Goal: Information Seeking & Learning: Learn about a topic

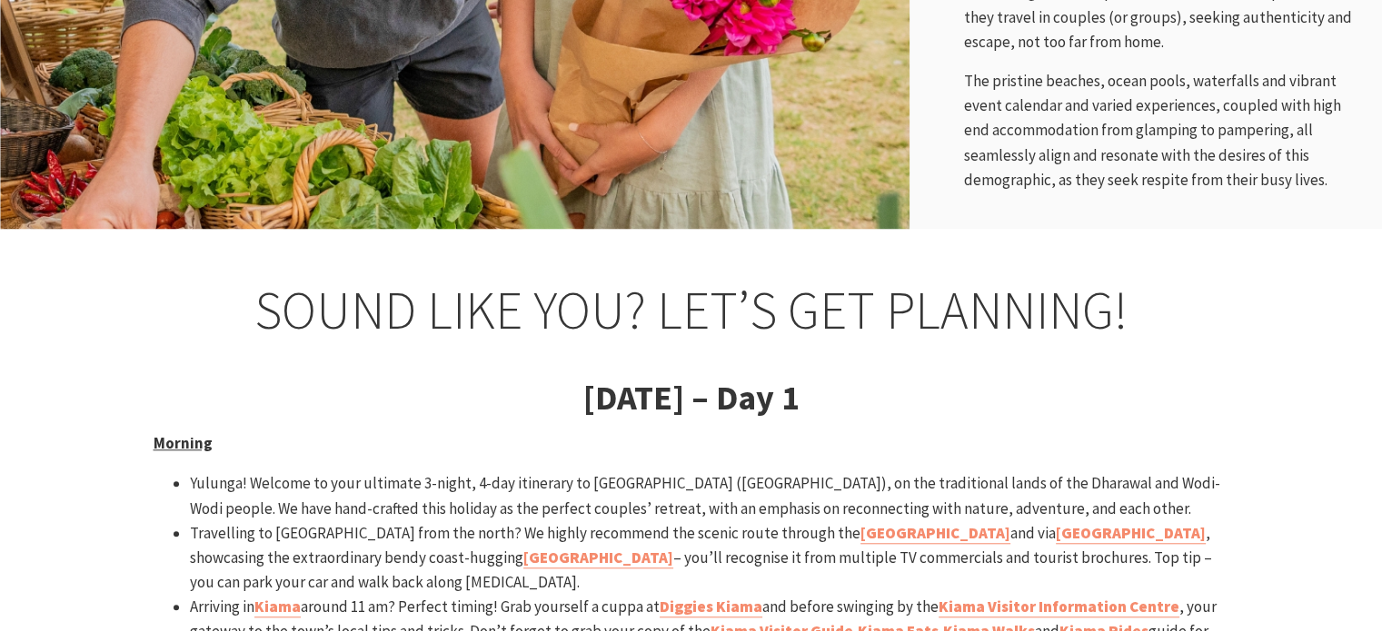
scroll to position [1544, 0]
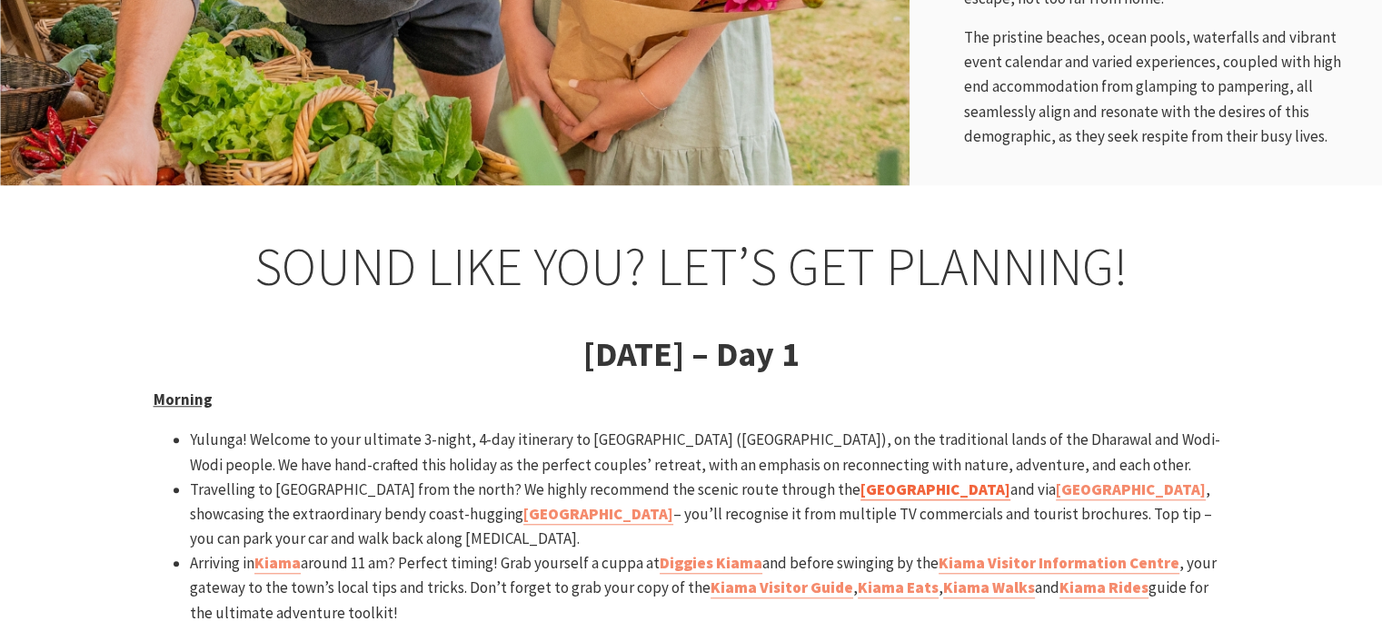
click at [860, 480] on strong "Royal National Park" at bounding box center [935, 490] width 150 height 20
click at [1055, 480] on strong "[GEOGRAPHIC_DATA]" at bounding box center [1130, 490] width 150 height 20
click at [1010, 553] on strong "Kiama Visitor Information Centre" at bounding box center [1058, 563] width 241 height 20
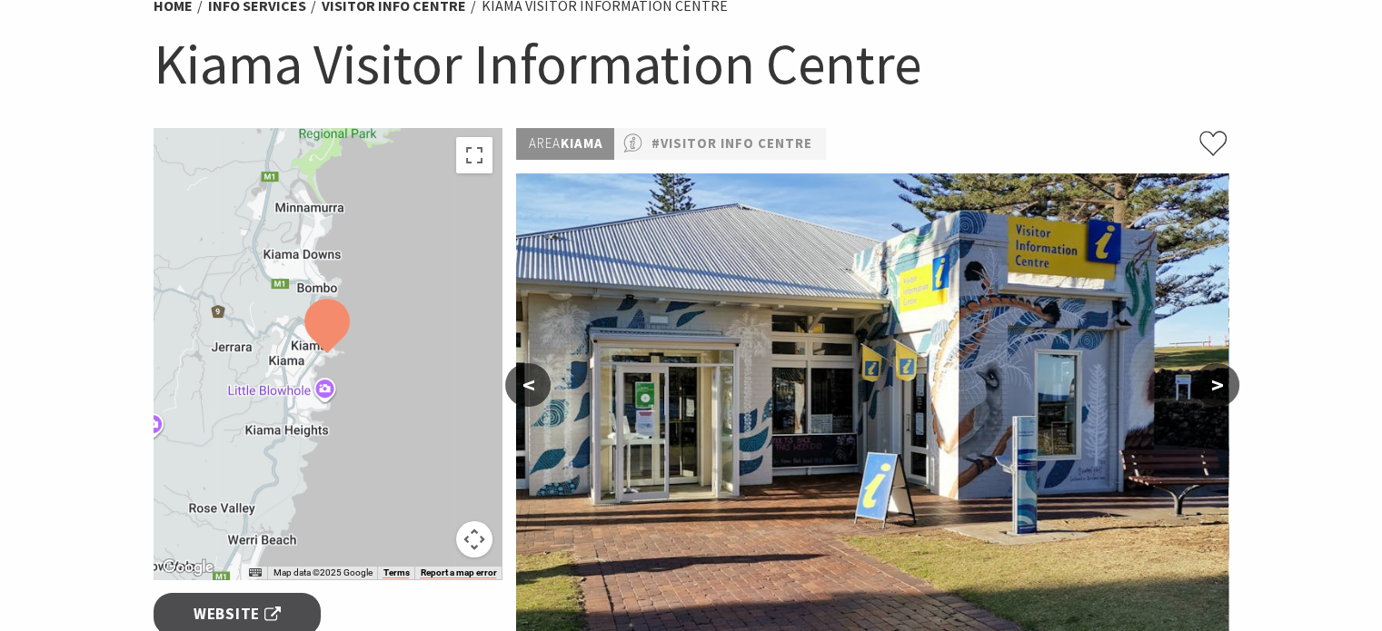
scroll to position [182, 0]
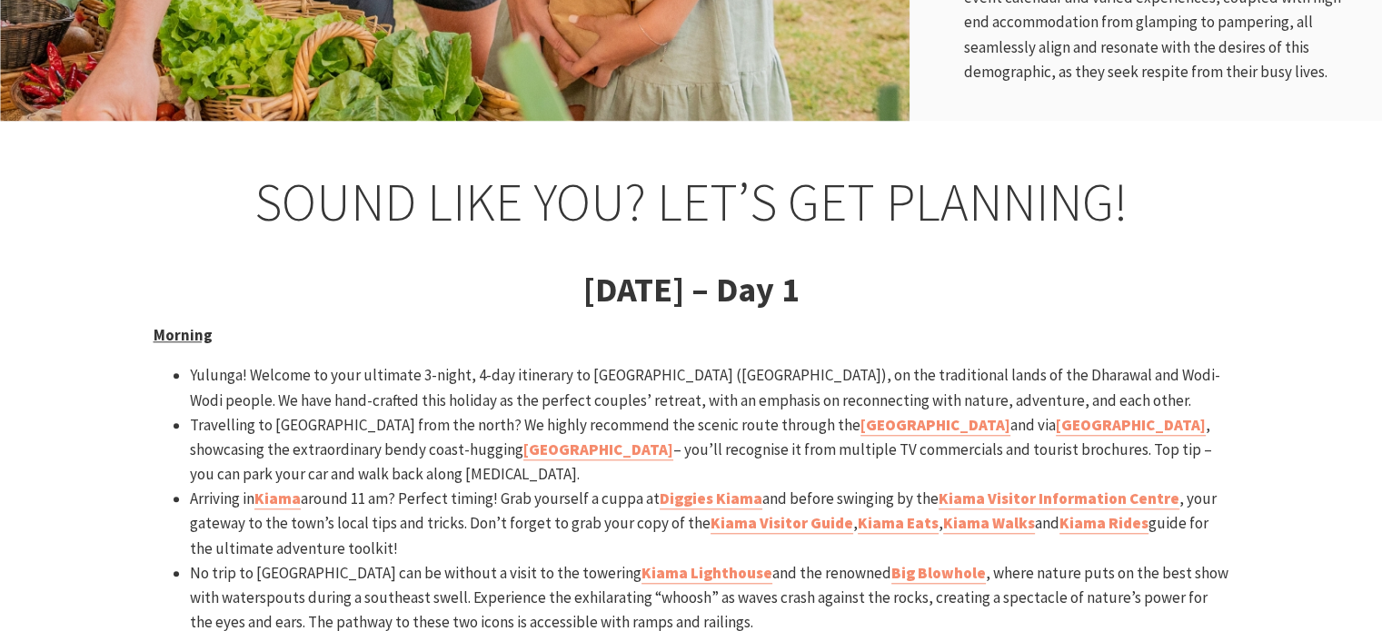
scroll to position [1635, 0]
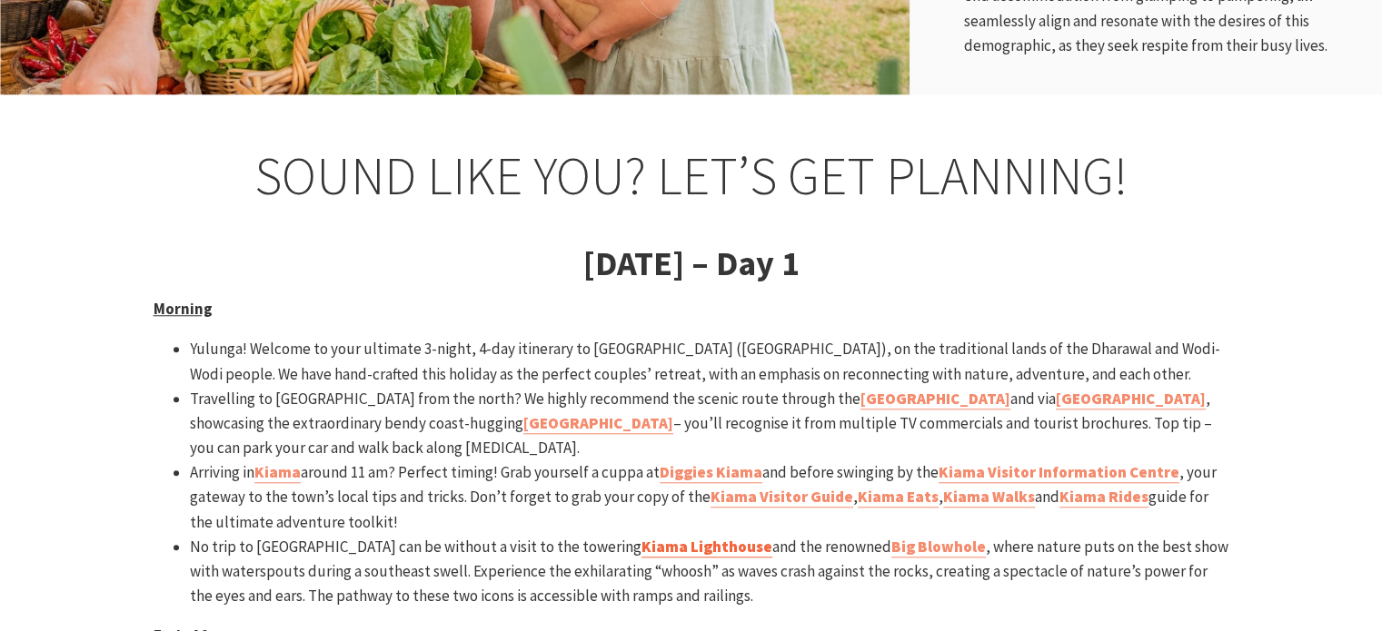
click at [644, 537] on strong "Kiama Lighthouse" at bounding box center [706, 547] width 131 height 20
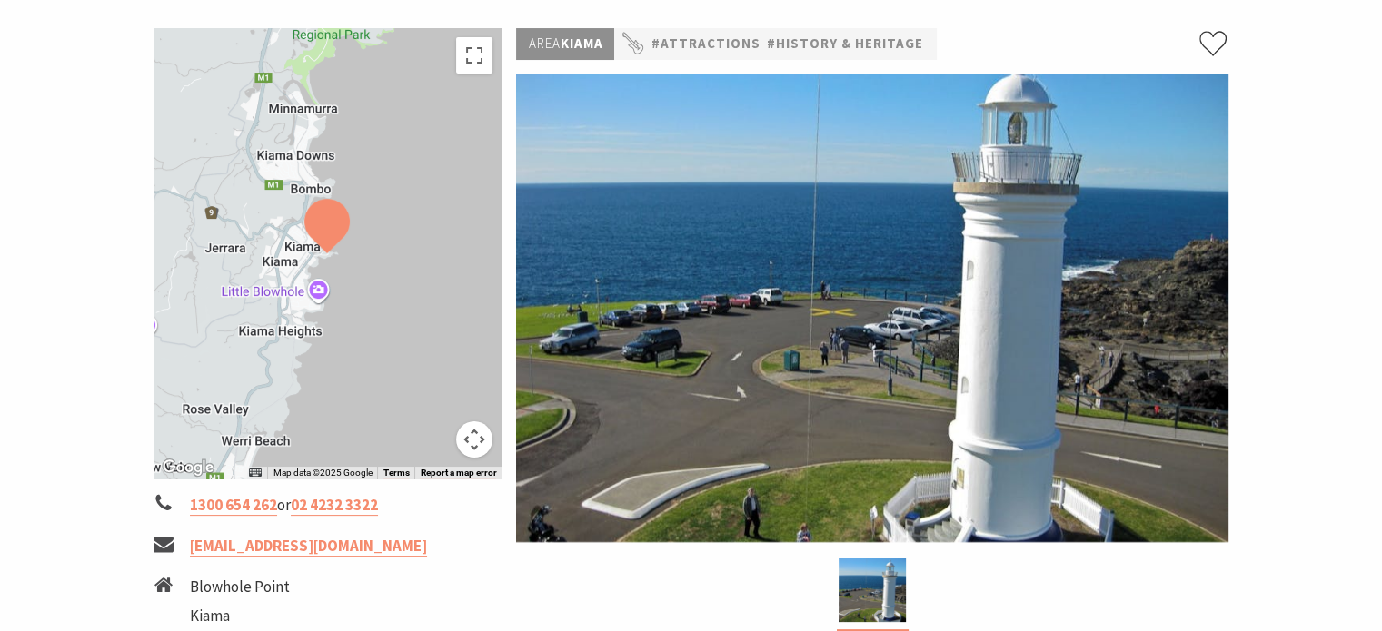
scroll to position [272, 0]
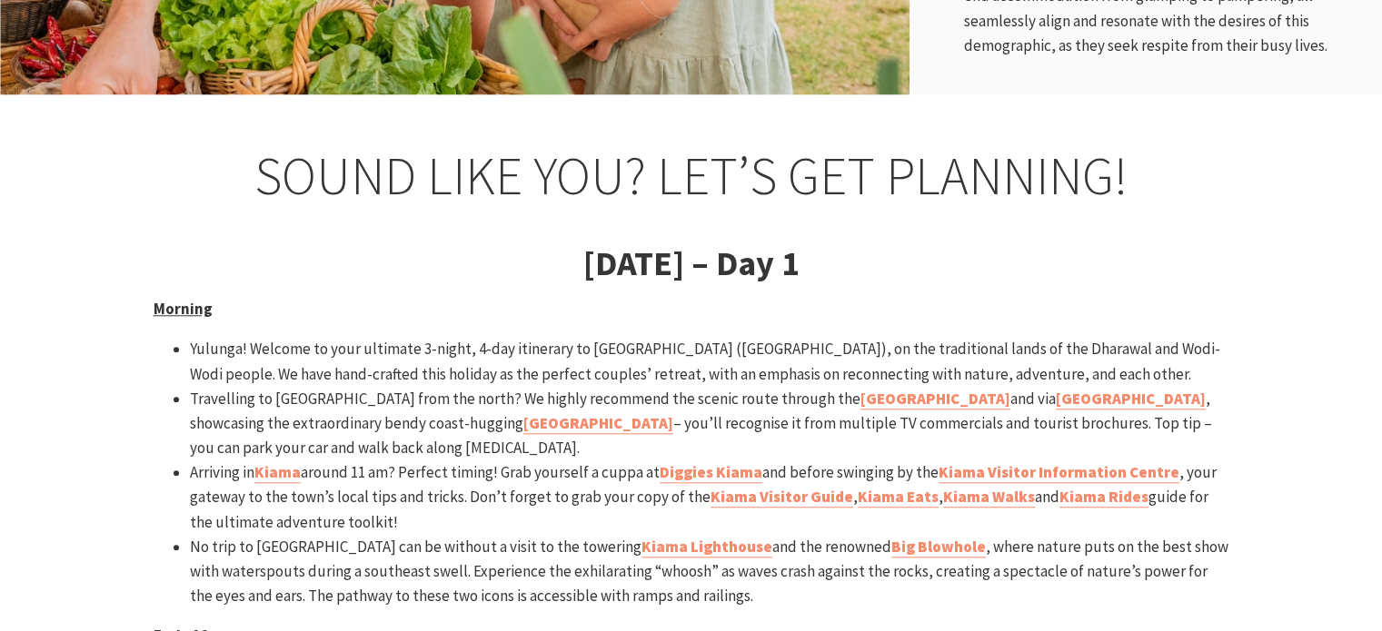
scroll to position [776, 1404]
click at [672, 462] on strong "Diggies Kiama" at bounding box center [710, 472] width 103 height 20
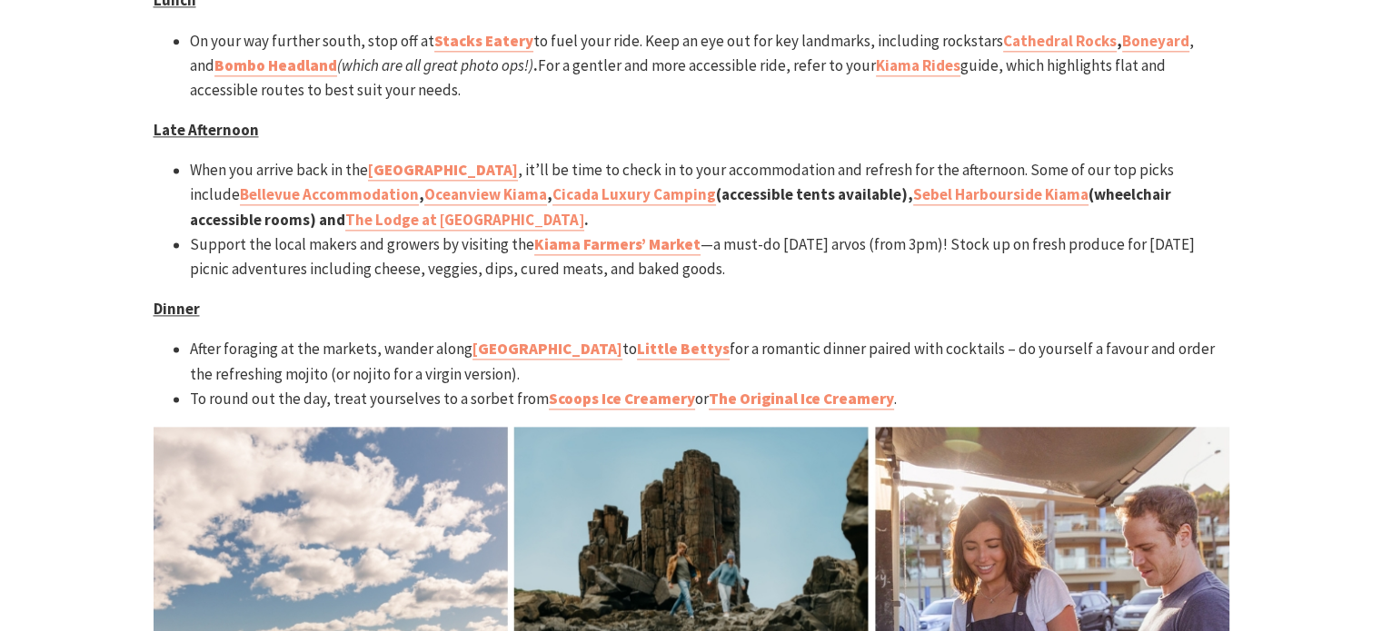
scroll to position [2543, 0]
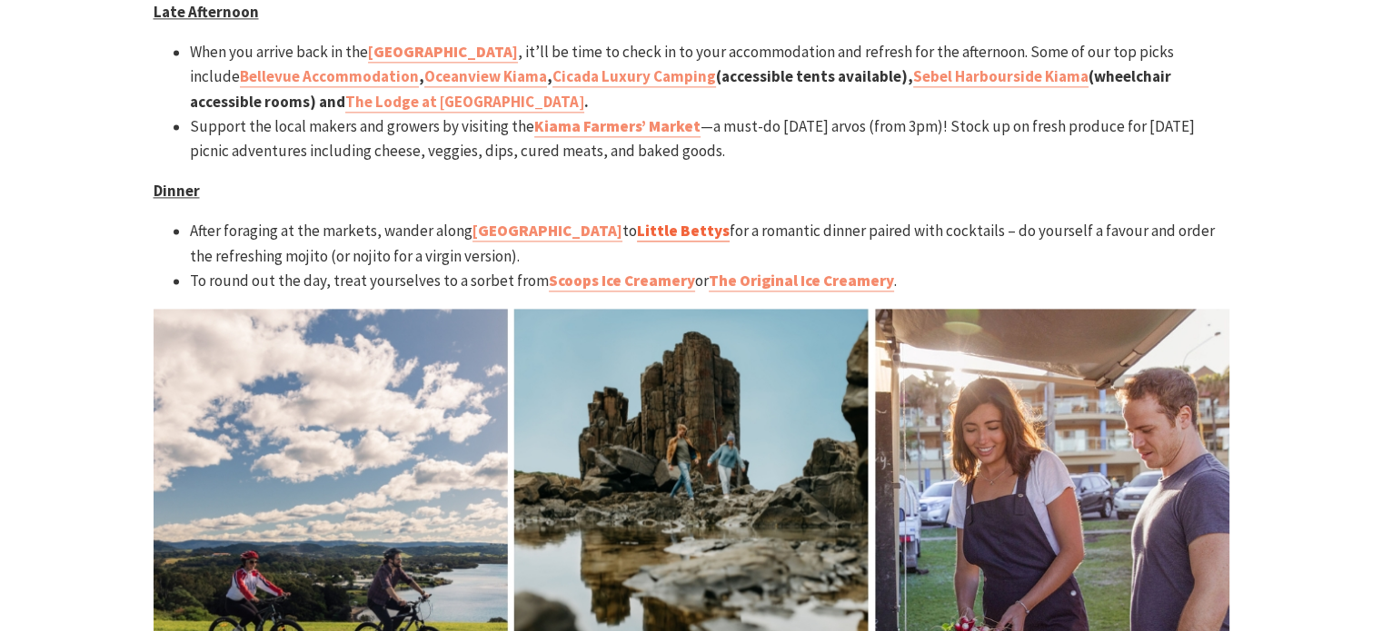
click at [637, 221] on strong "Little Bettys" at bounding box center [683, 231] width 93 height 20
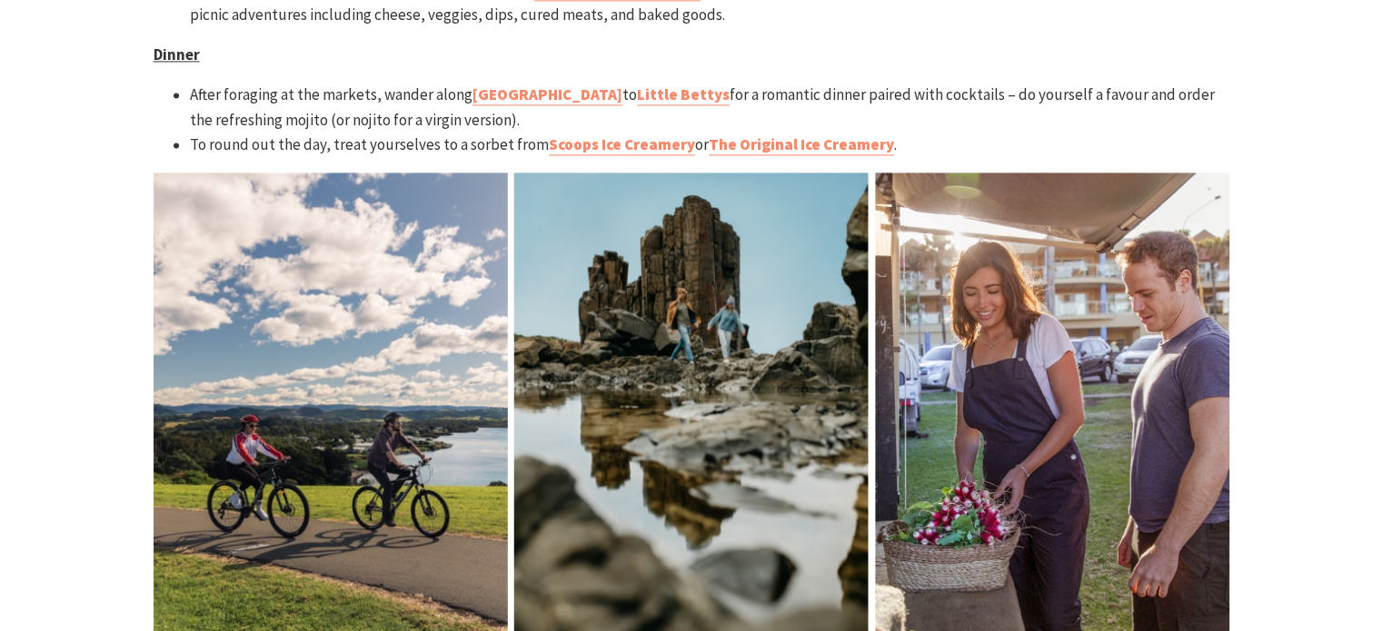
scroll to position [2452, 0]
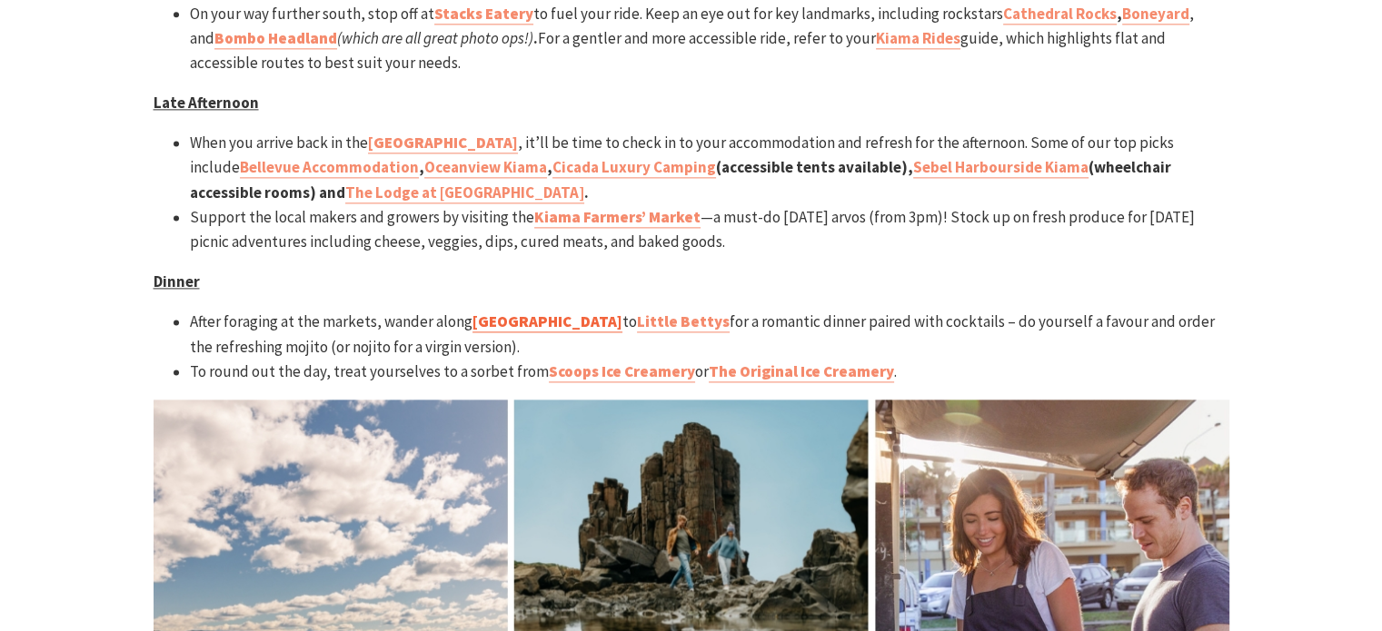
click at [558, 312] on strong "Kiama Harbour" at bounding box center [547, 322] width 150 height 20
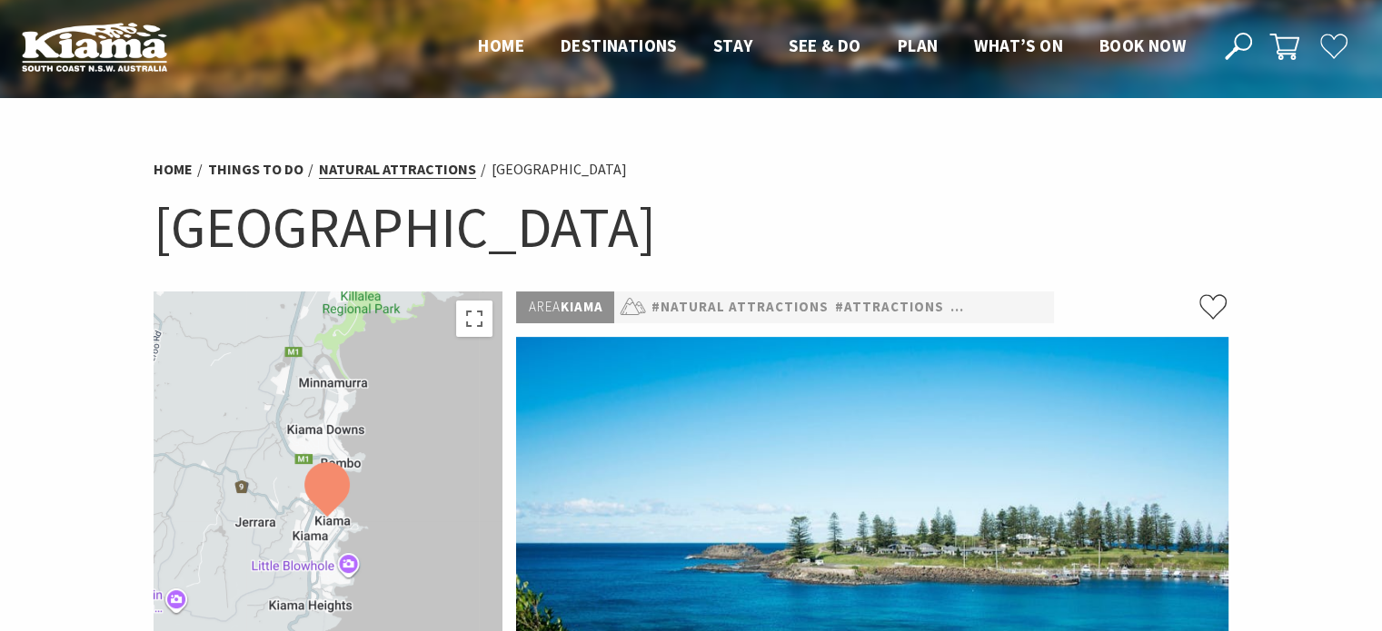
click at [361, 172] on link "Natural Attractions" at bounding box center [397, 169] width 157 height 19
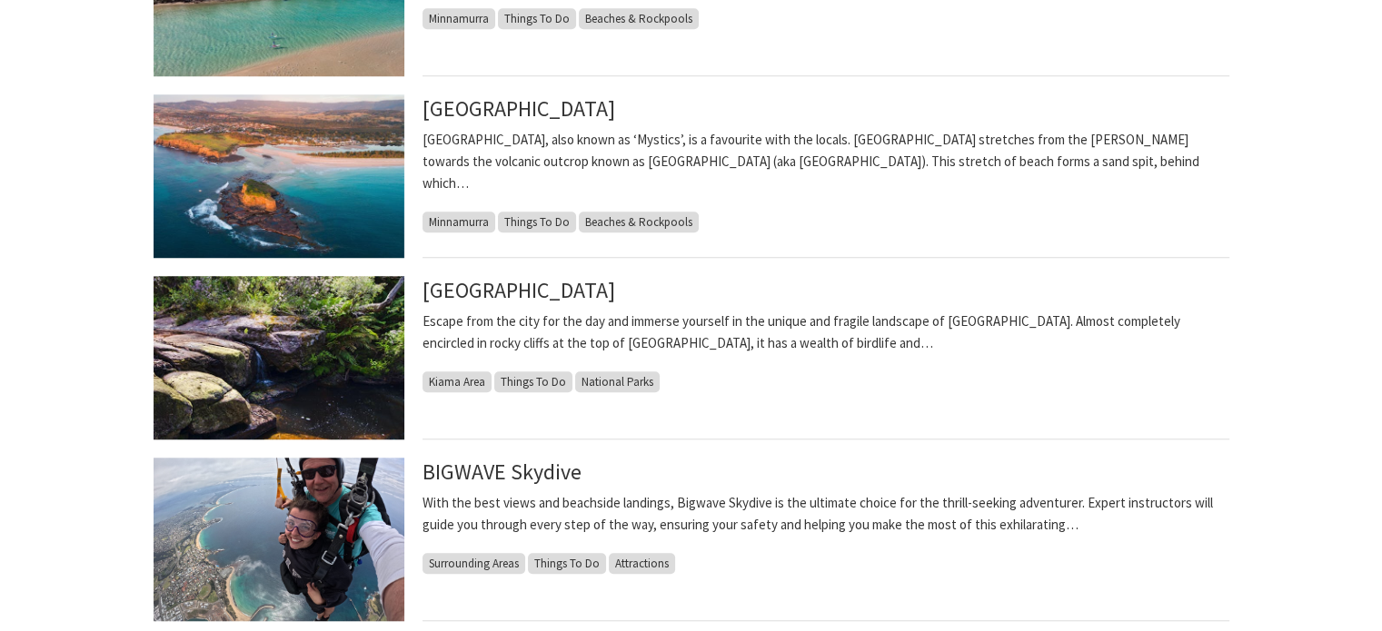
scroll to position [1544, 0]
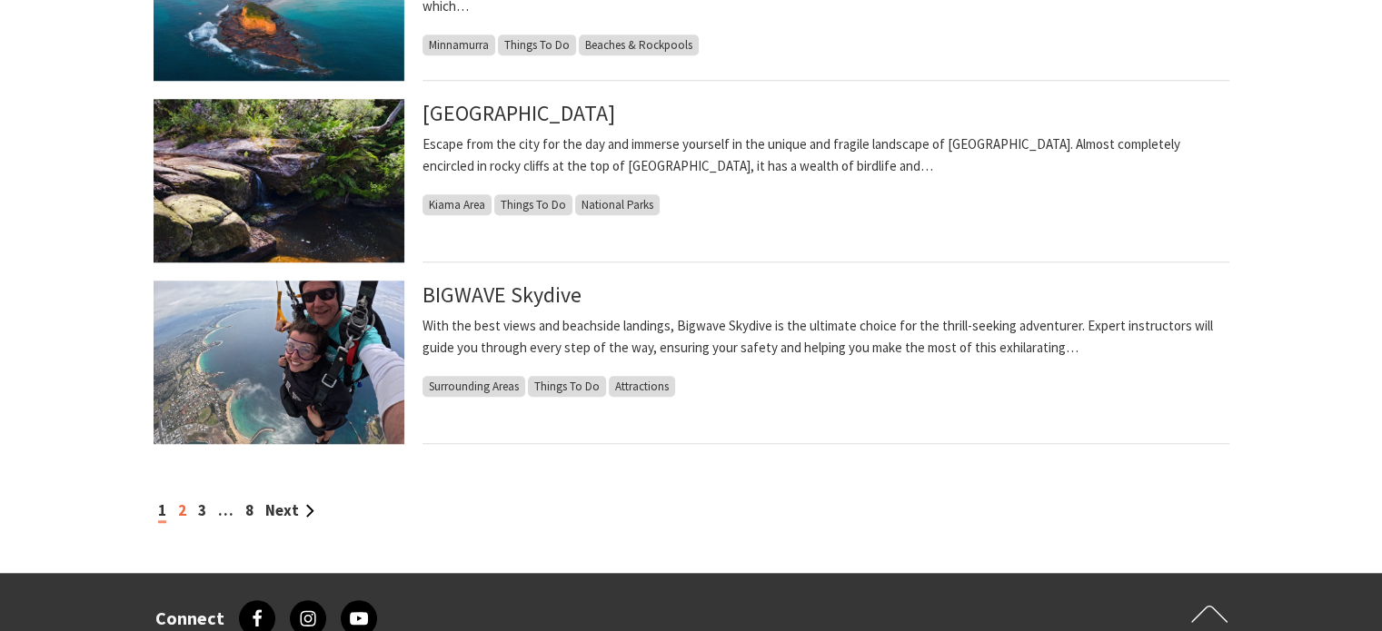
click at [178, 506] on link "2" at bounding box center [182, 510] width 8 height 20
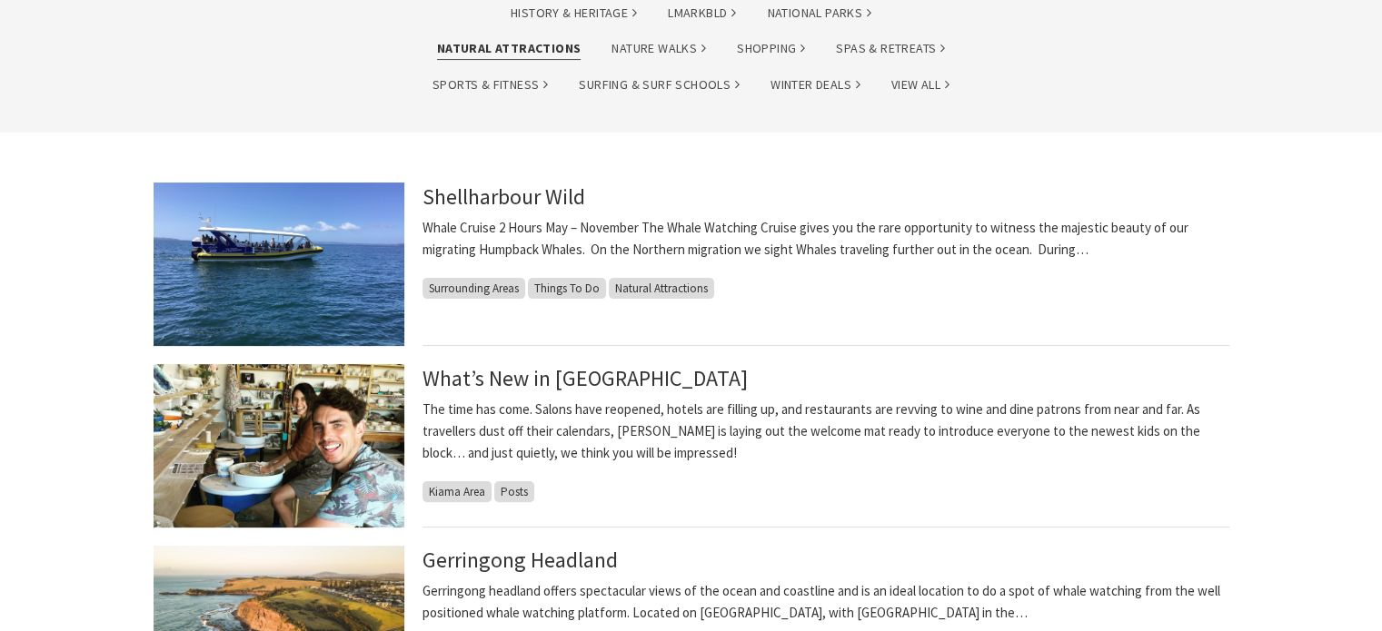
scroll to position [454, 0]
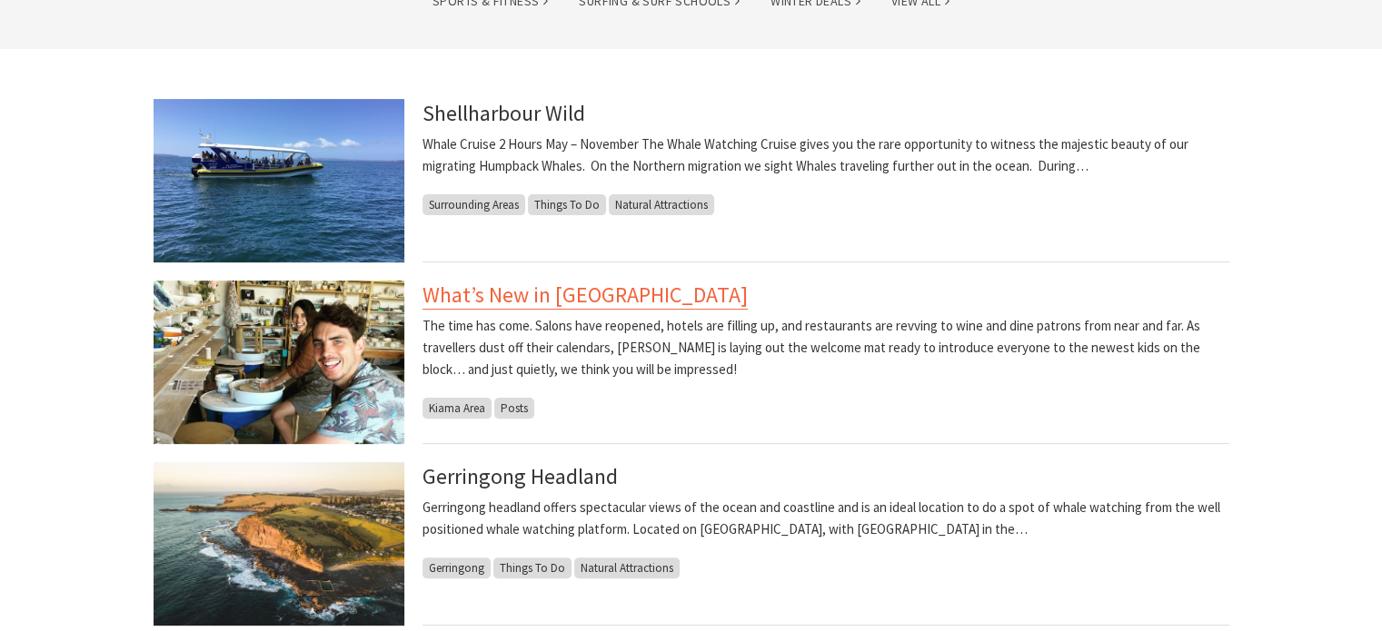
click at [509, 300] on link "What’s New in Kiama" at bounding box center [584, 295] width 325 height 29
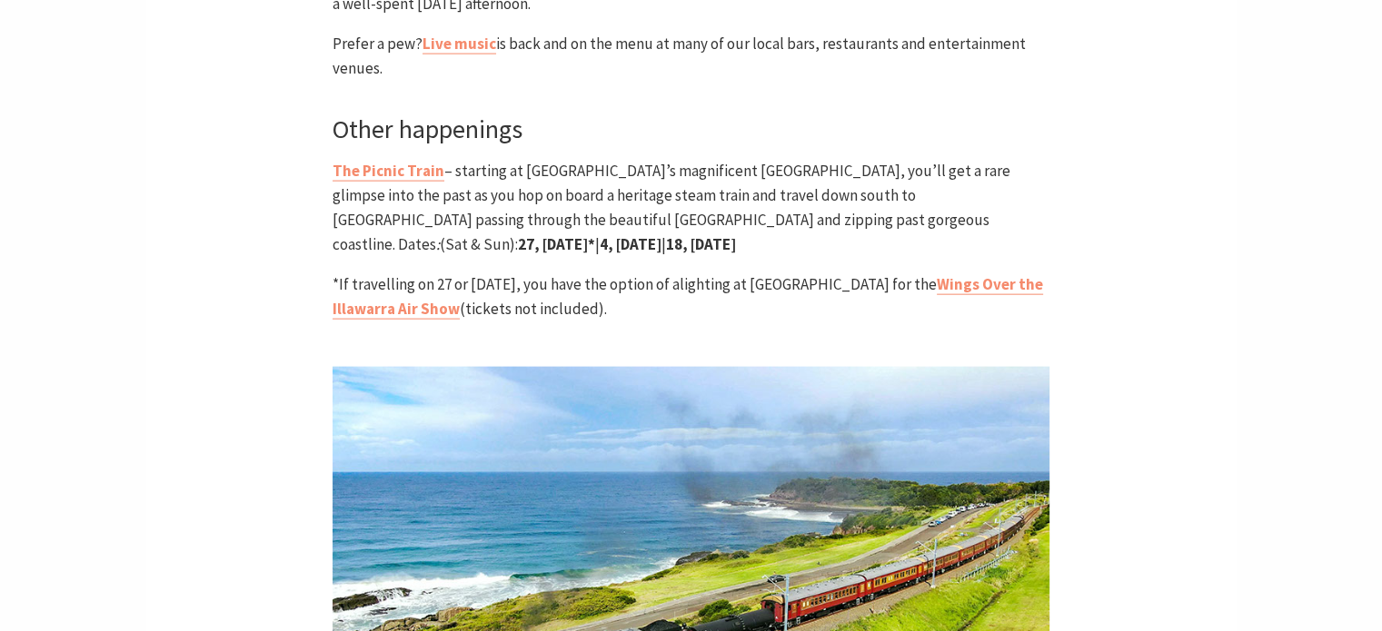
scroll to position [3996, 0]
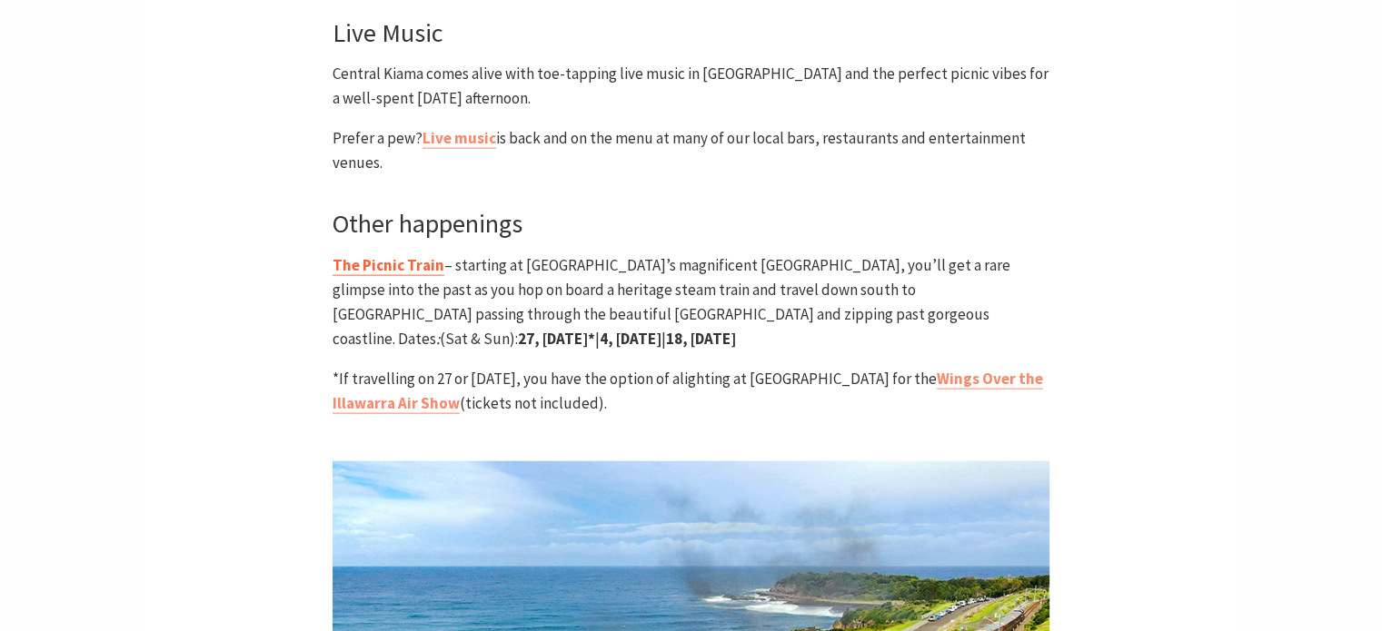
click at [363, 255] on strong "The Picnic Train" at bounding box center [388, 265] width 112 height 20
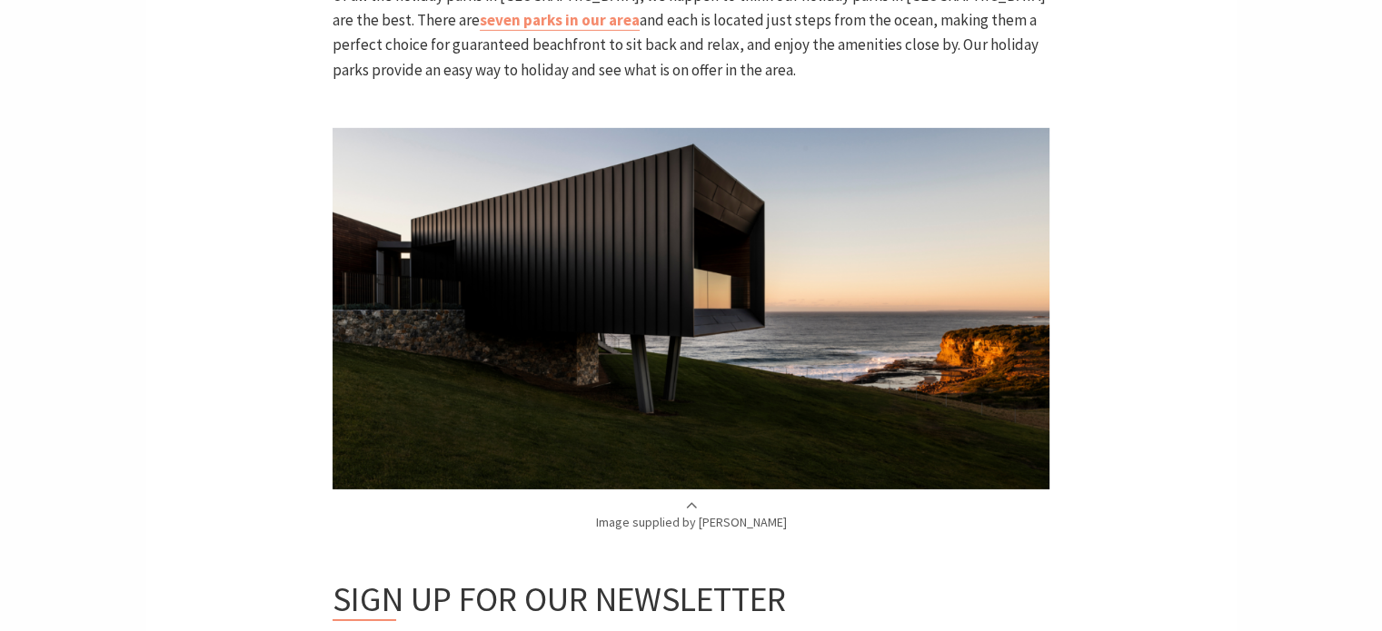
scroll to position [6231, 0]
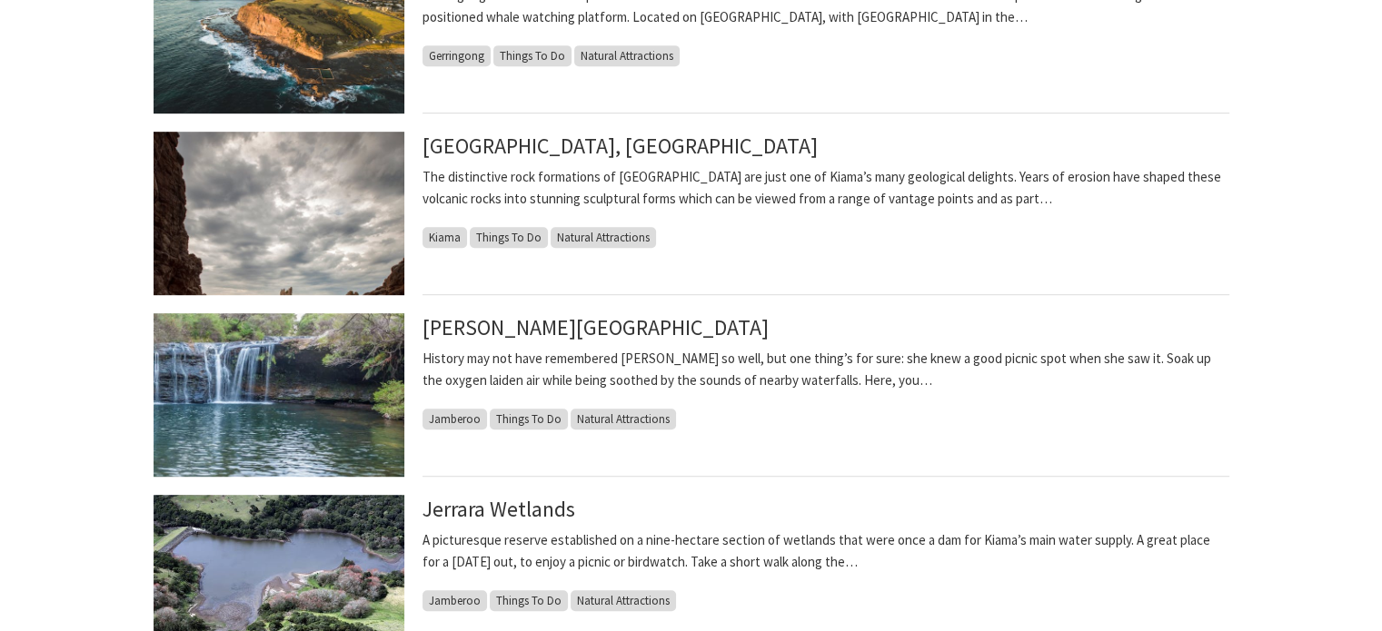
scroll to position [999, 0]
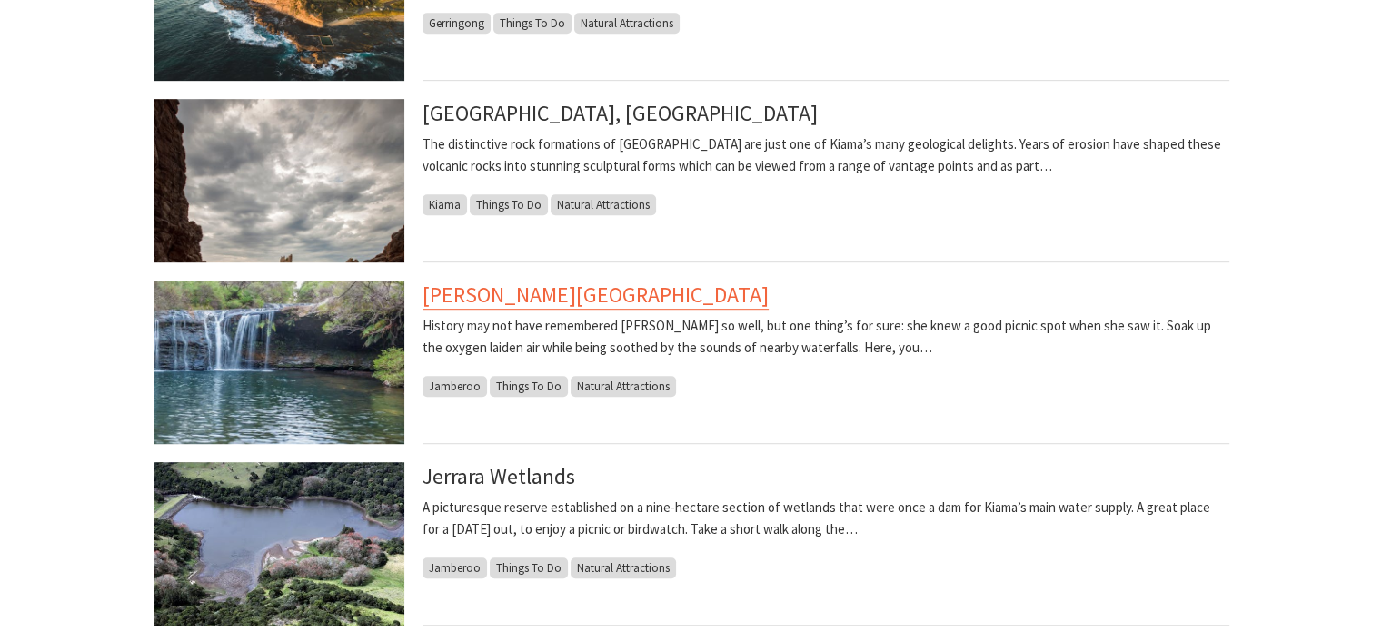
click at [578, 291] on link "Nellies Glen picnic area" at bounding box center [595, 295] width 346 height 29
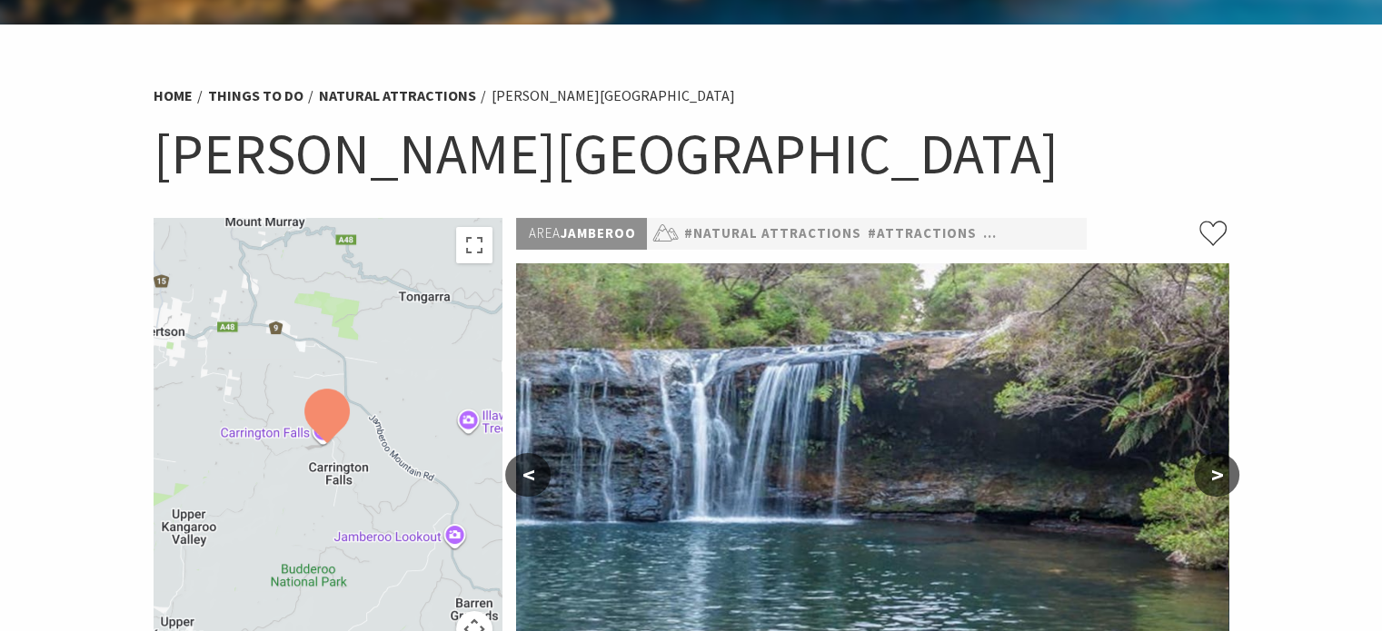
scroll to position [363, 0]
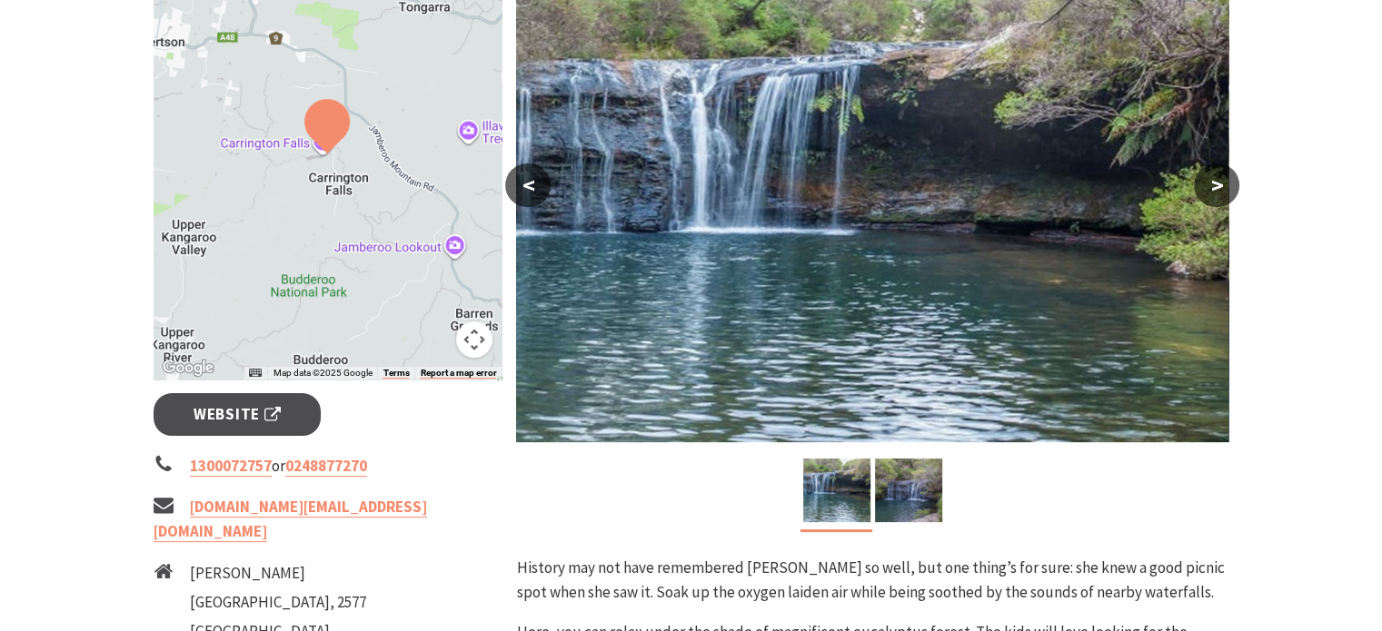
click at [1213, 173] on button ">" at bounding box center [1215, 185] width 45 height 44
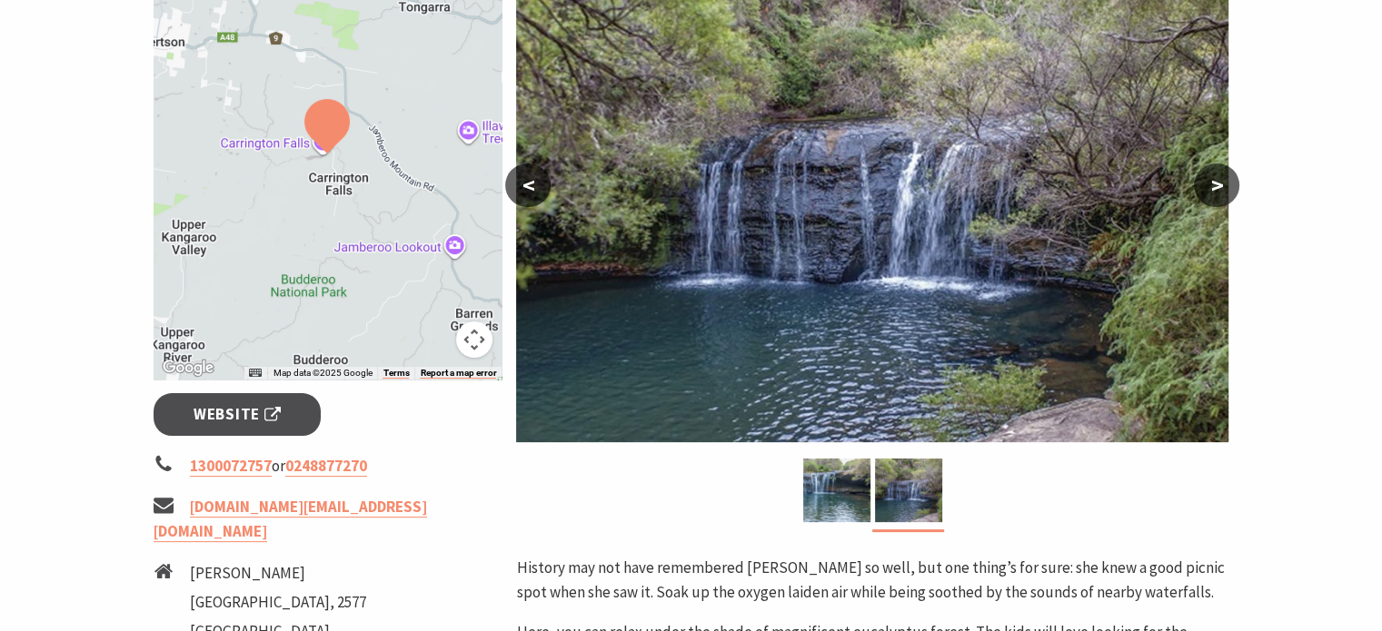
click at [1215, 178] on button ">" at bounding box center [1215, 185] width 45 height 44
click at [1222, 184] on button ">" at bounding box center [1215, 185] width 45 height 44
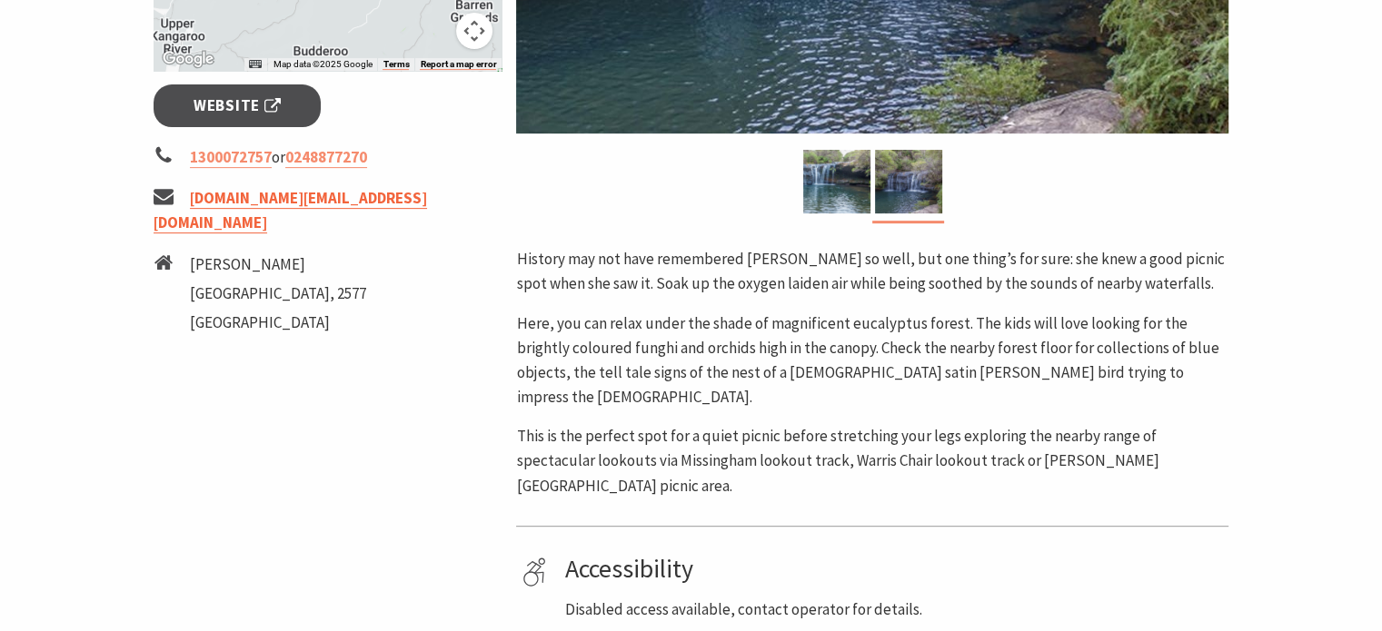
scroll to position [545, 0]
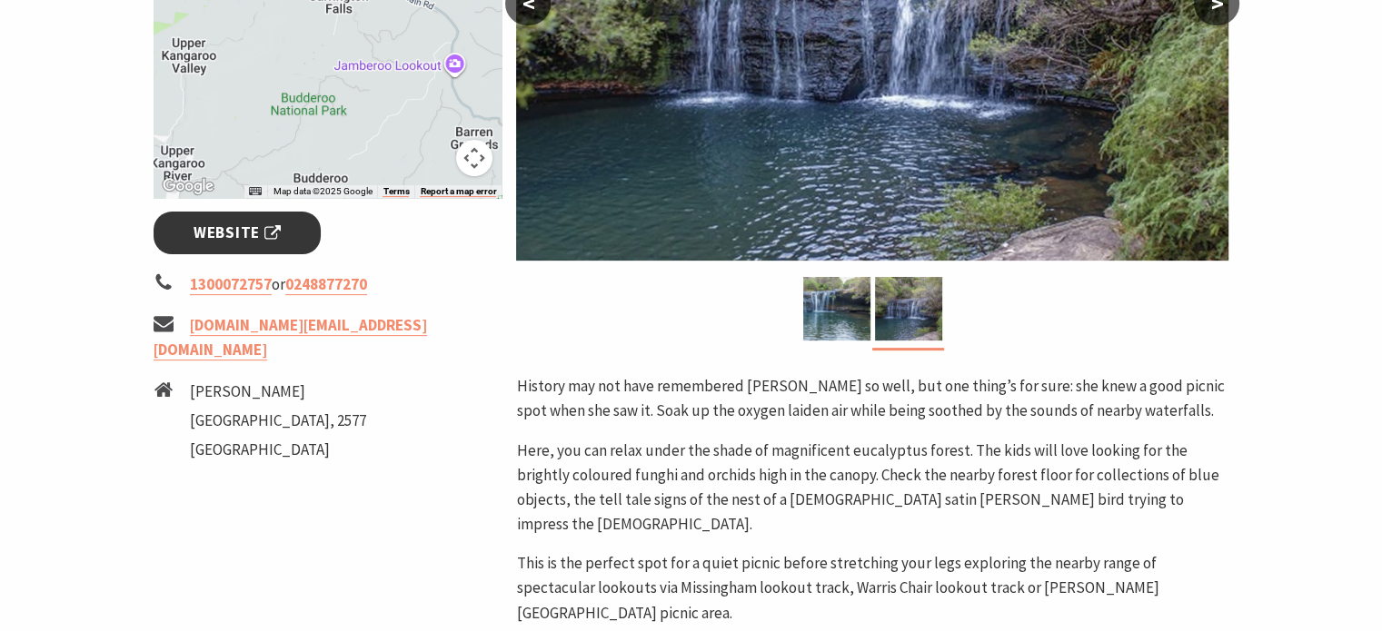
click at [241, 234] on span "Website" at bounding box center [236, 233] width 87 height 25
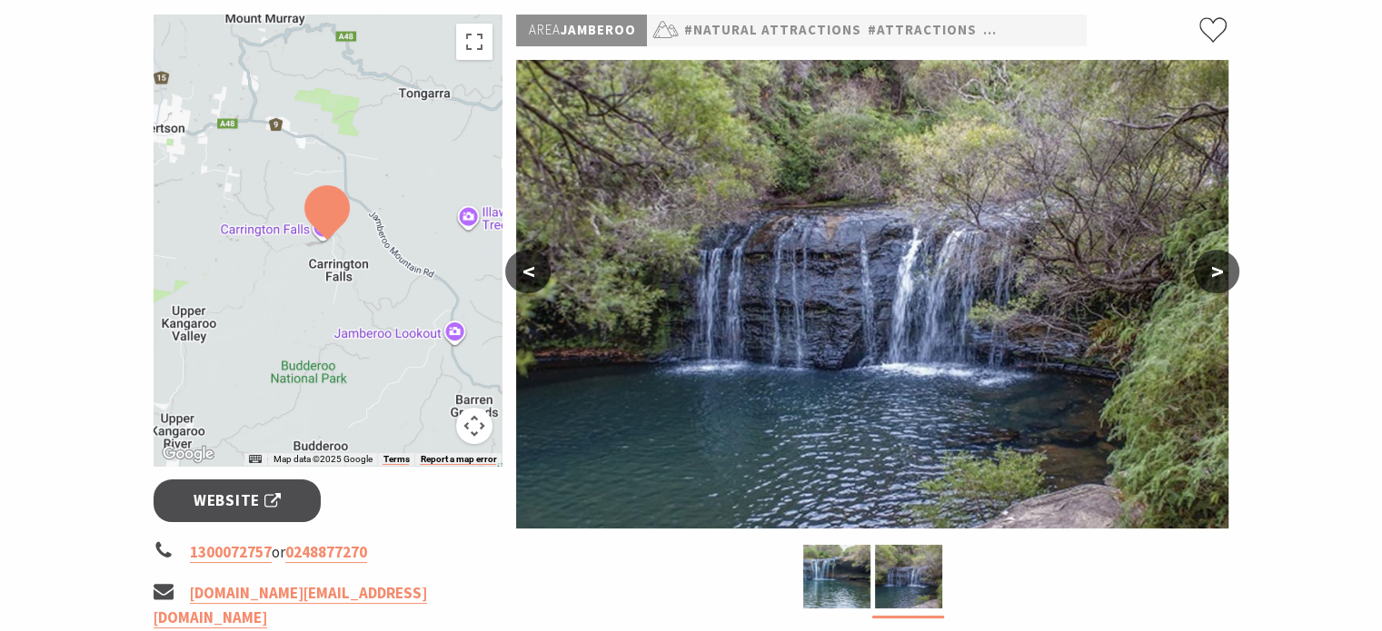
scroll to position [272, 0]
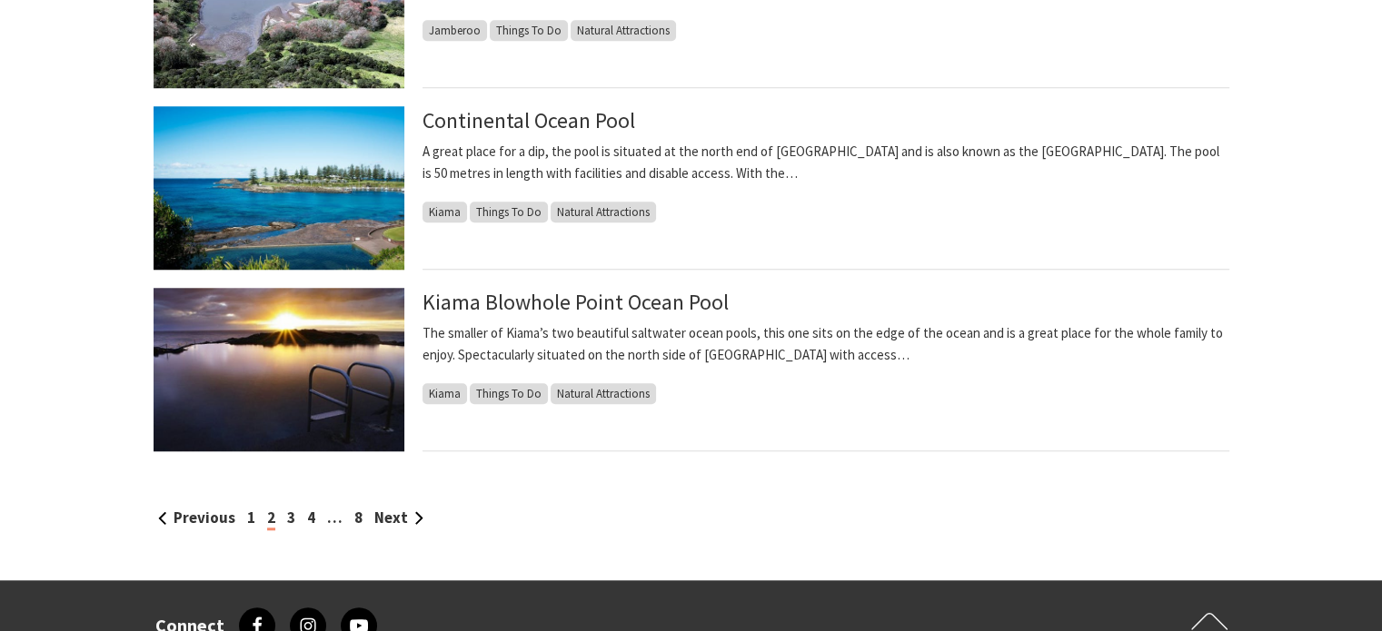
scroll to position [1544, 0]
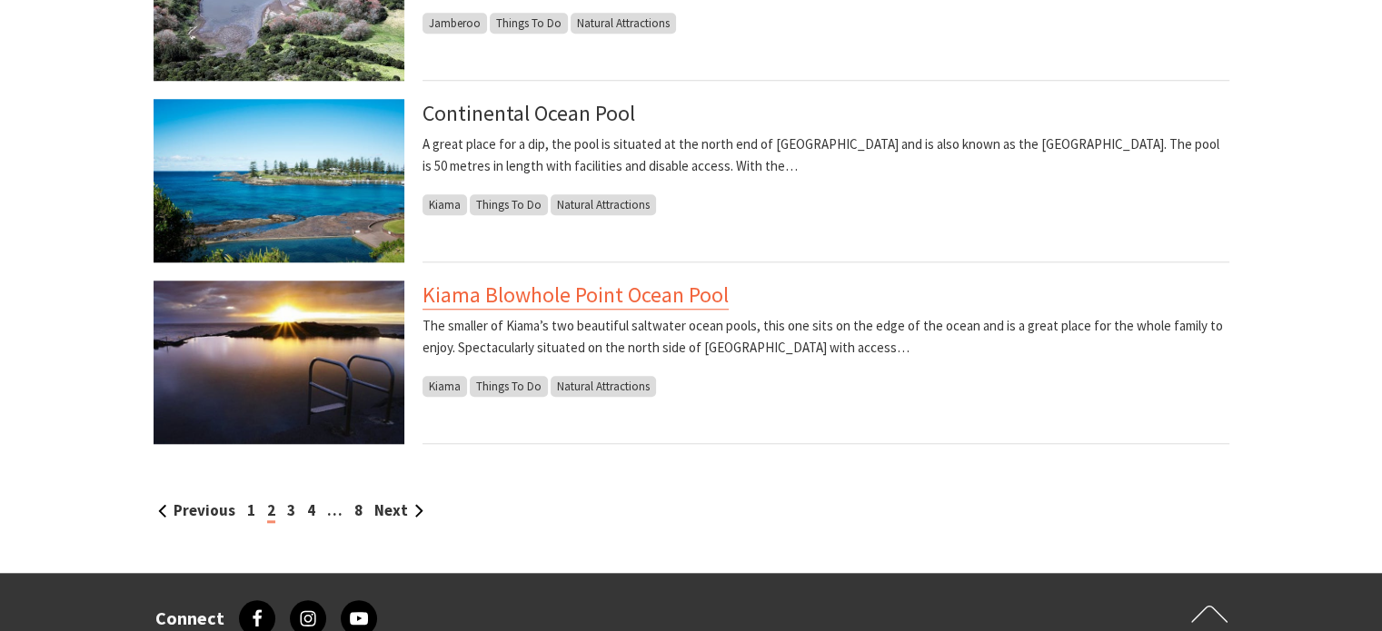
click at [507, 293] on link "Kiama Blowhole Point Ocean Pool" at bounding box center [575, 295] width 306 height 29
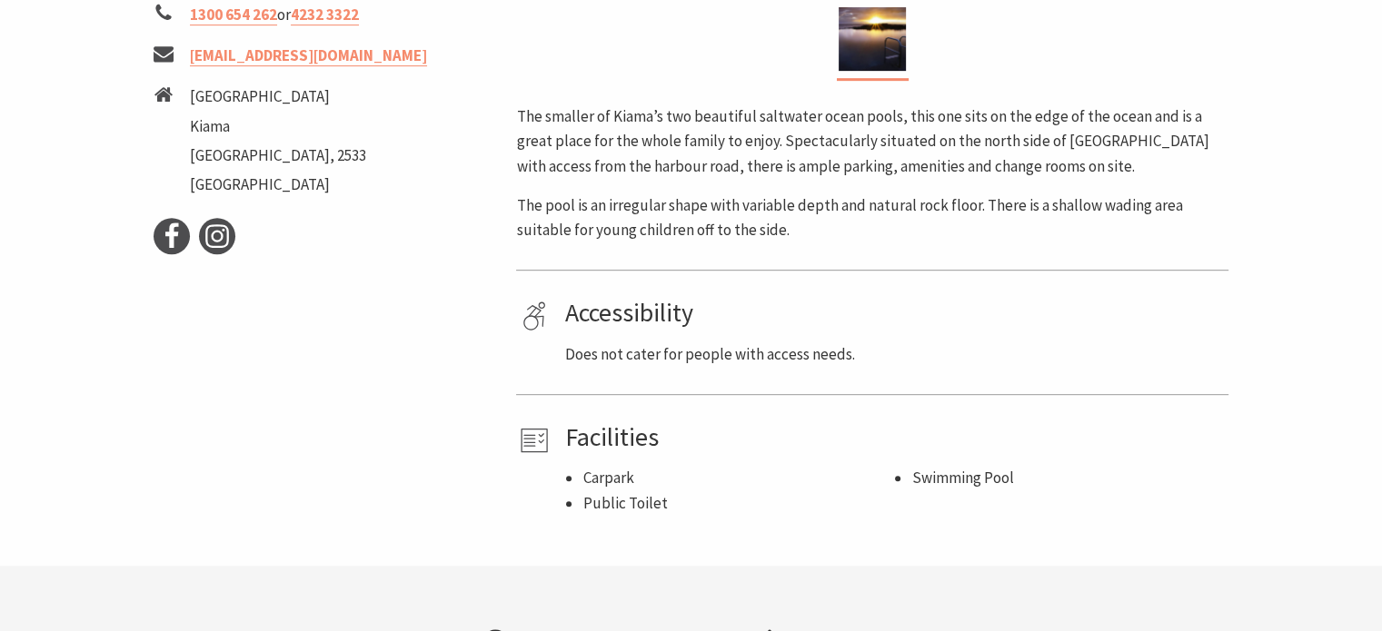
scroll to position [817, 0]
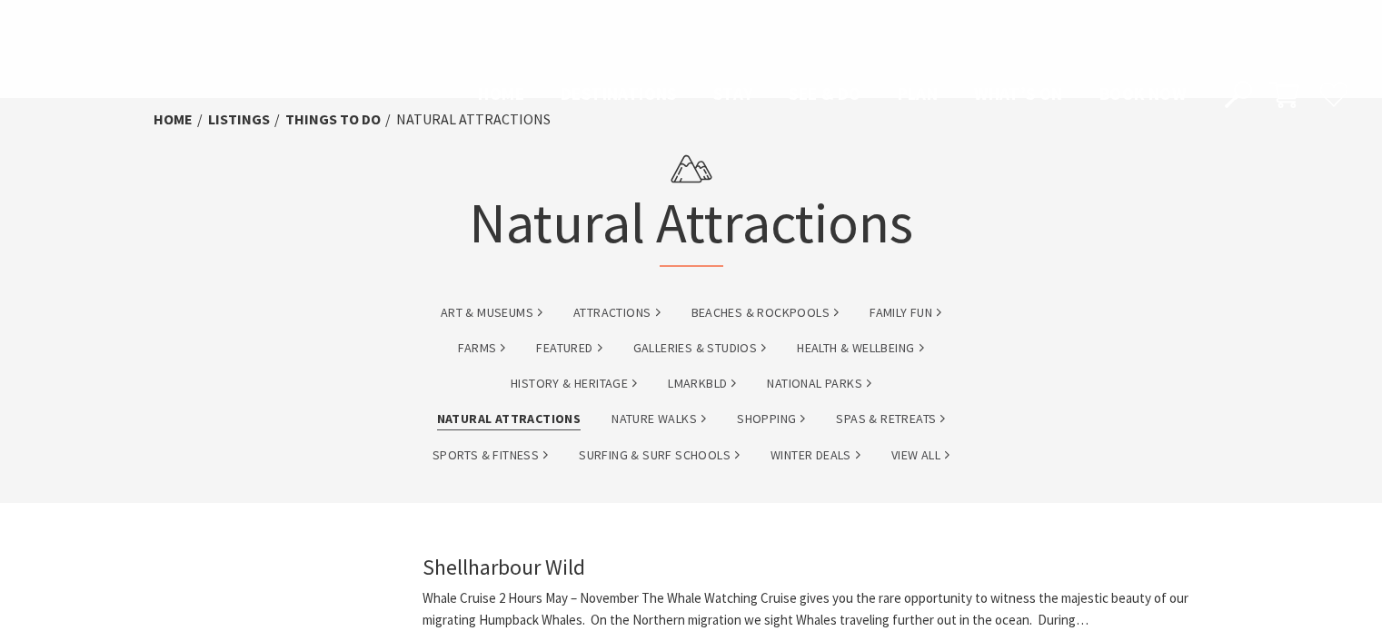
scroll to position [1544, 0]
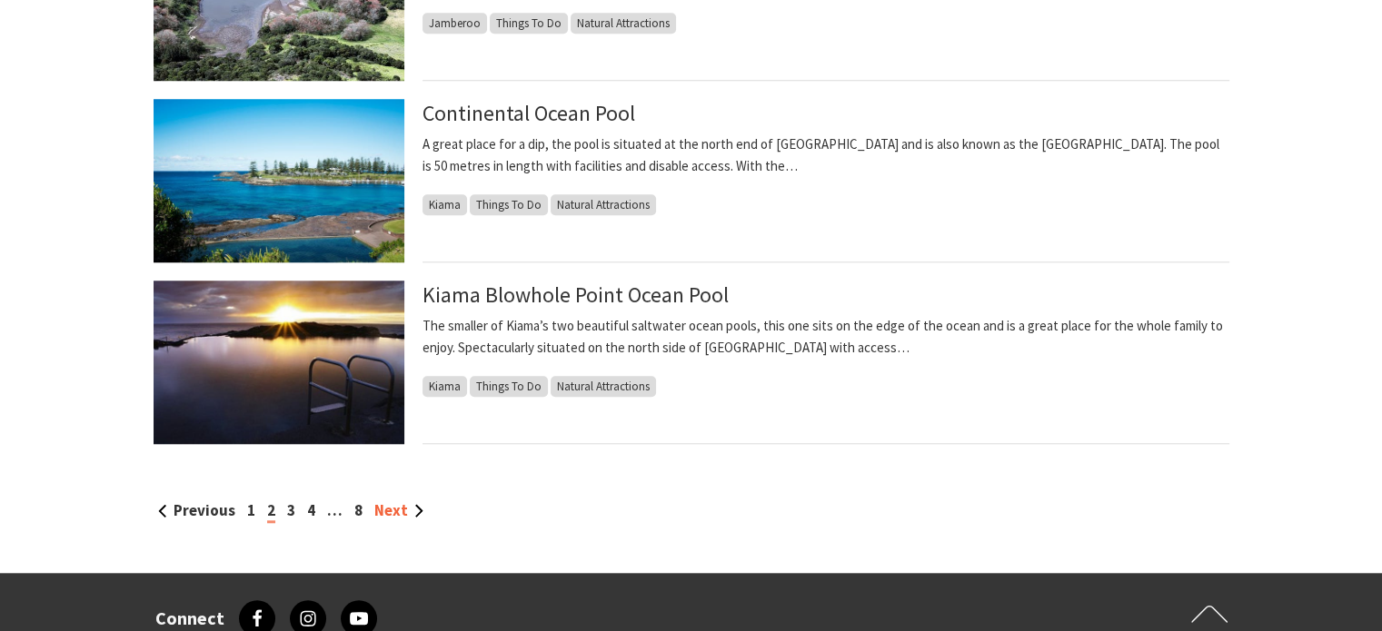
click at [394, 513] on link "Next" at bounding box center [398, 510] width 49 height 20
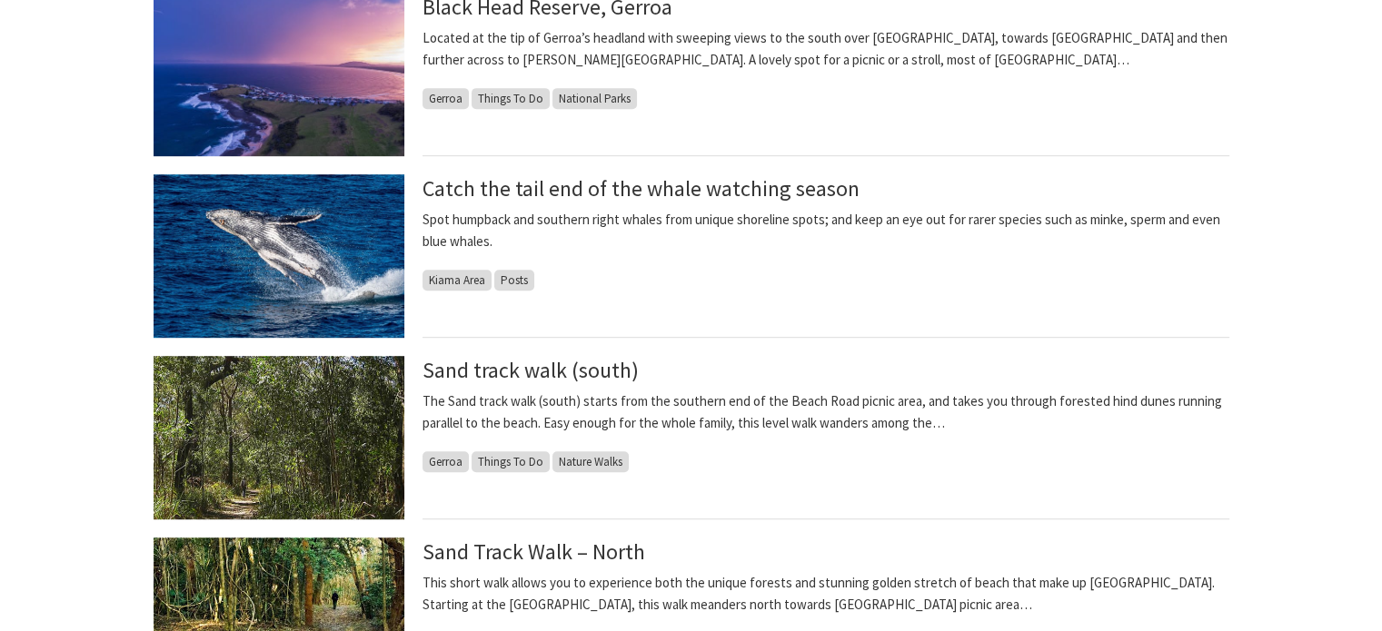
scroll to position [908, 0]
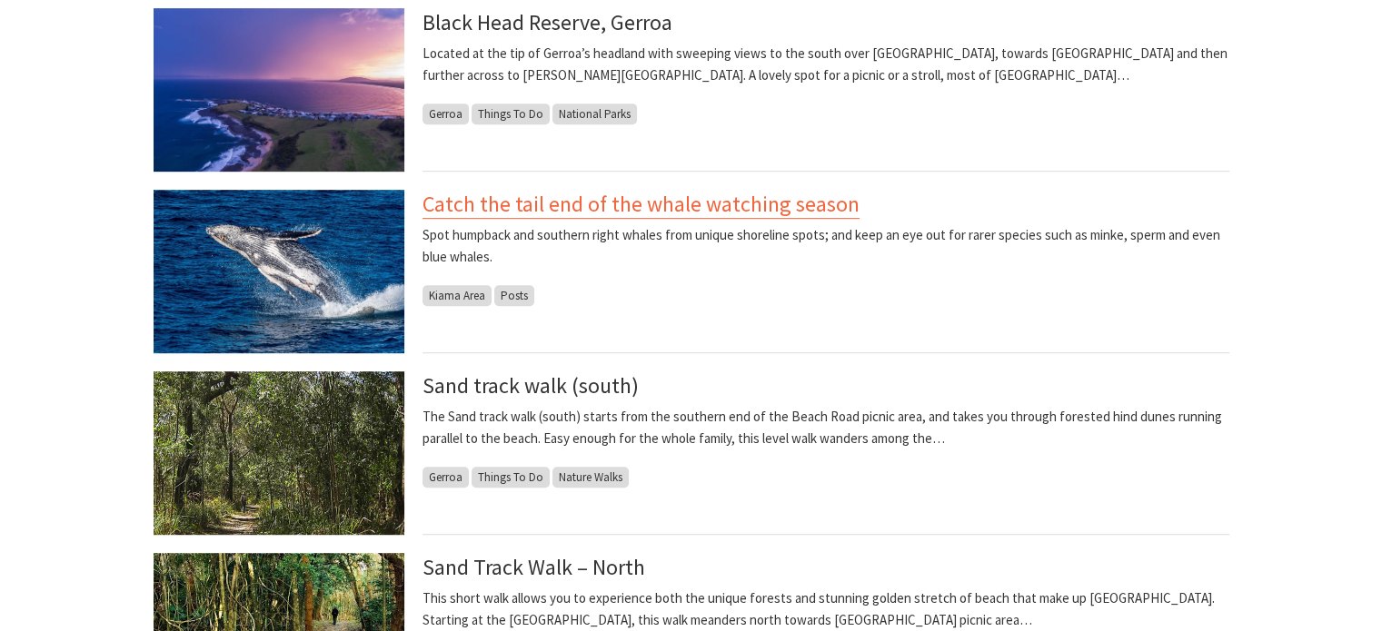
click at [520, 206] on link "Catch the tail end of the whale watching season" at bounding box center [640, 204] width 437 height 29
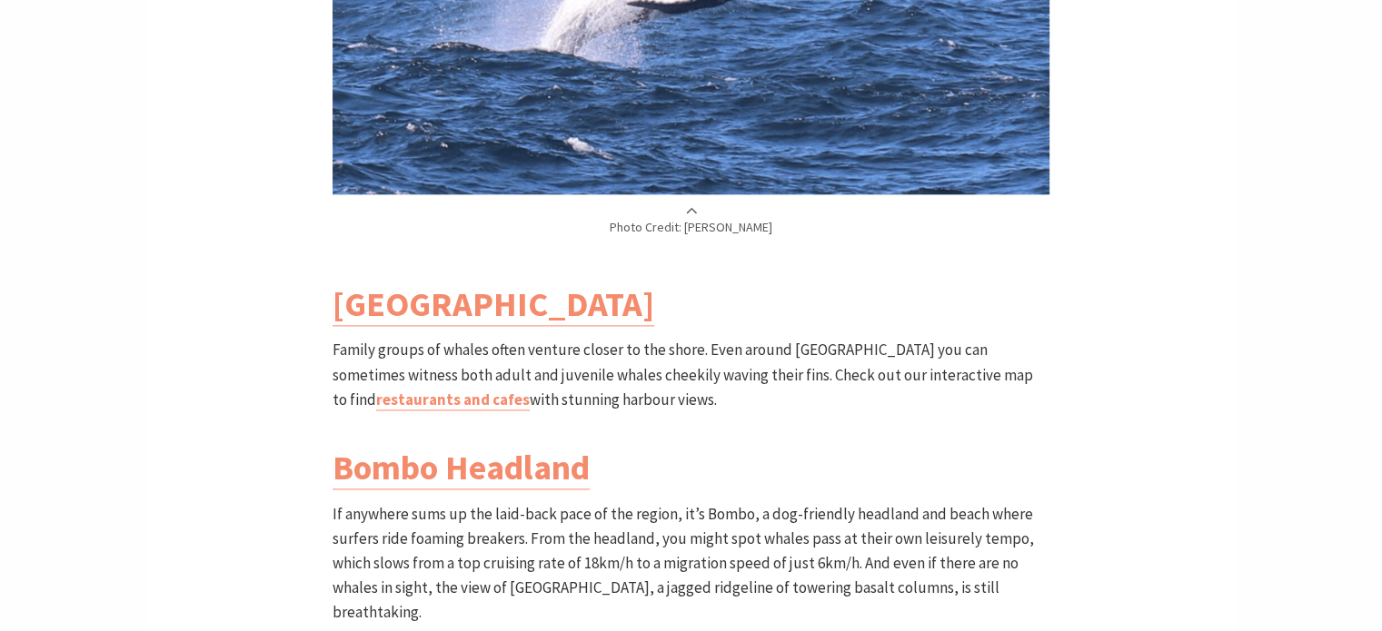
scroll to position [2362, 0]
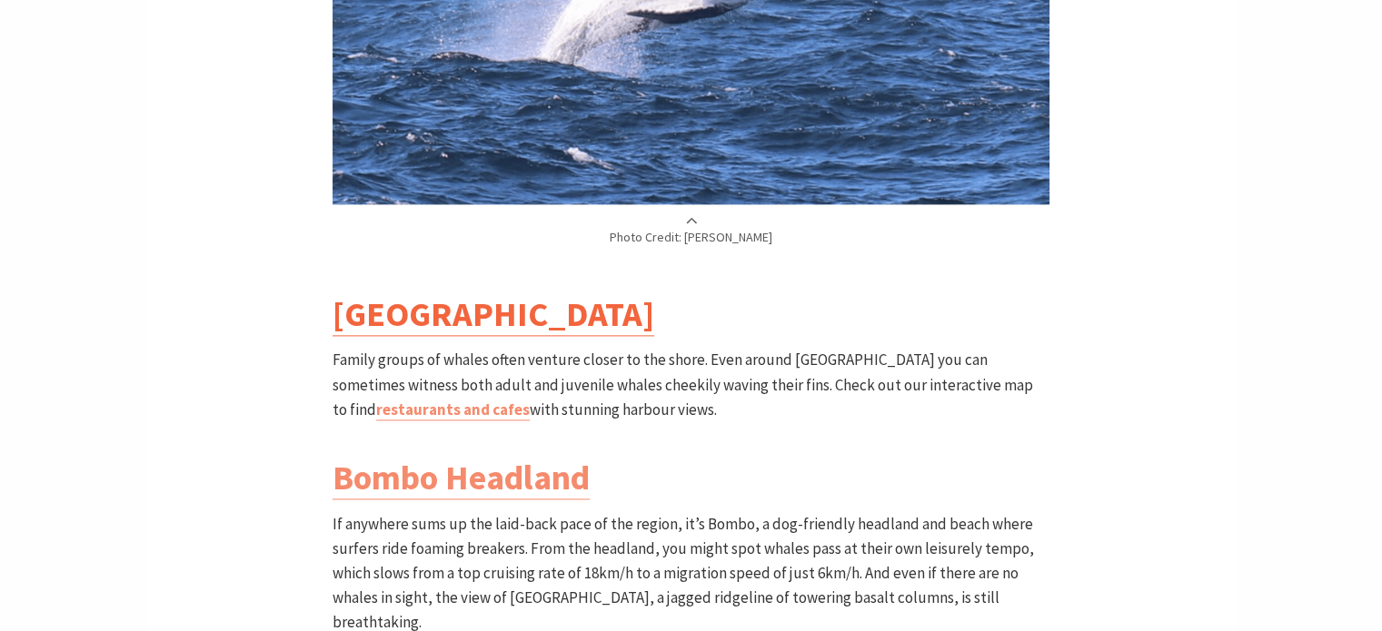
click at [490, 292] on link "[GEOGRAPHIC_DATA]" at bounding box center [493, 314] width 322 height 44
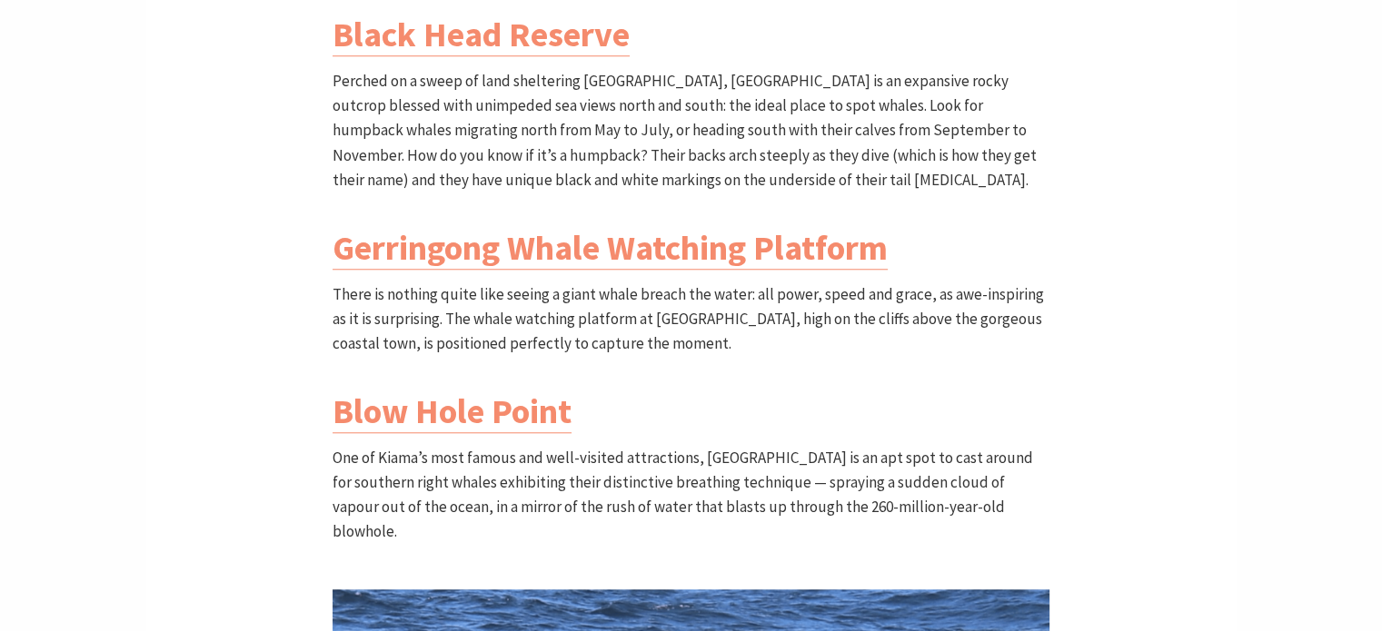
scroll to position [1544, 0]
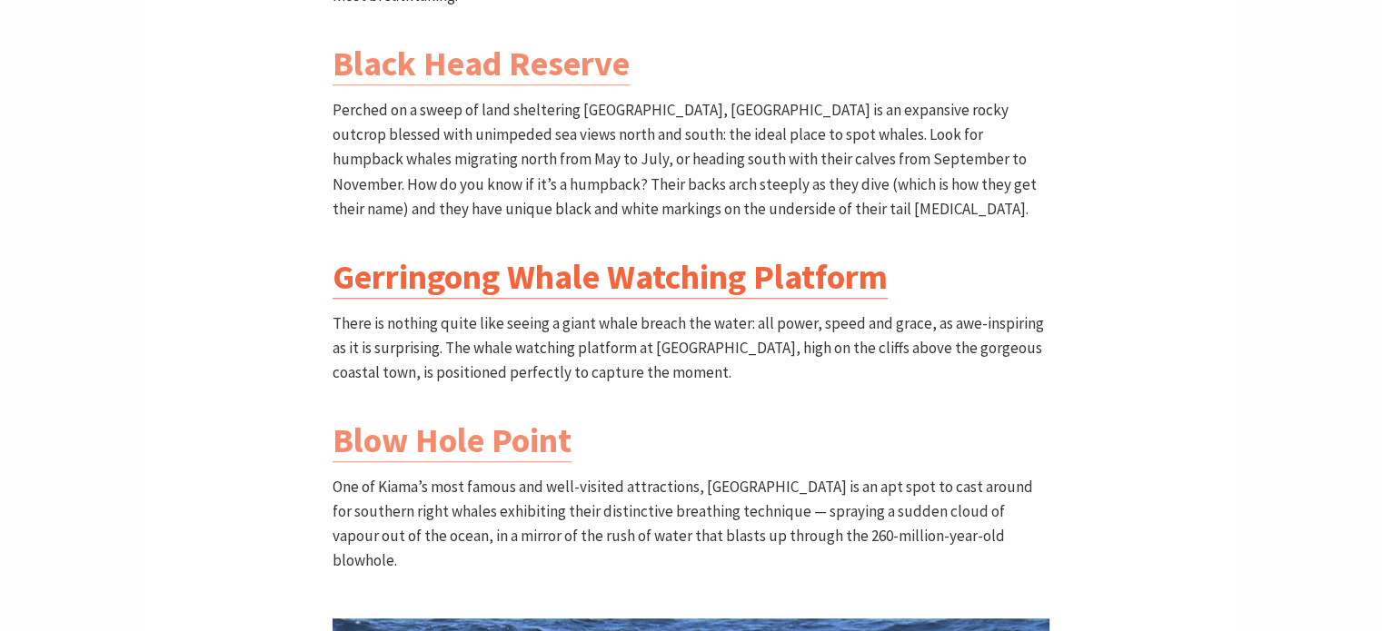
click at [739, 259] on link "Gerringong Whale Watching Platform" at bounding box center [609, 277] width 555 height 44
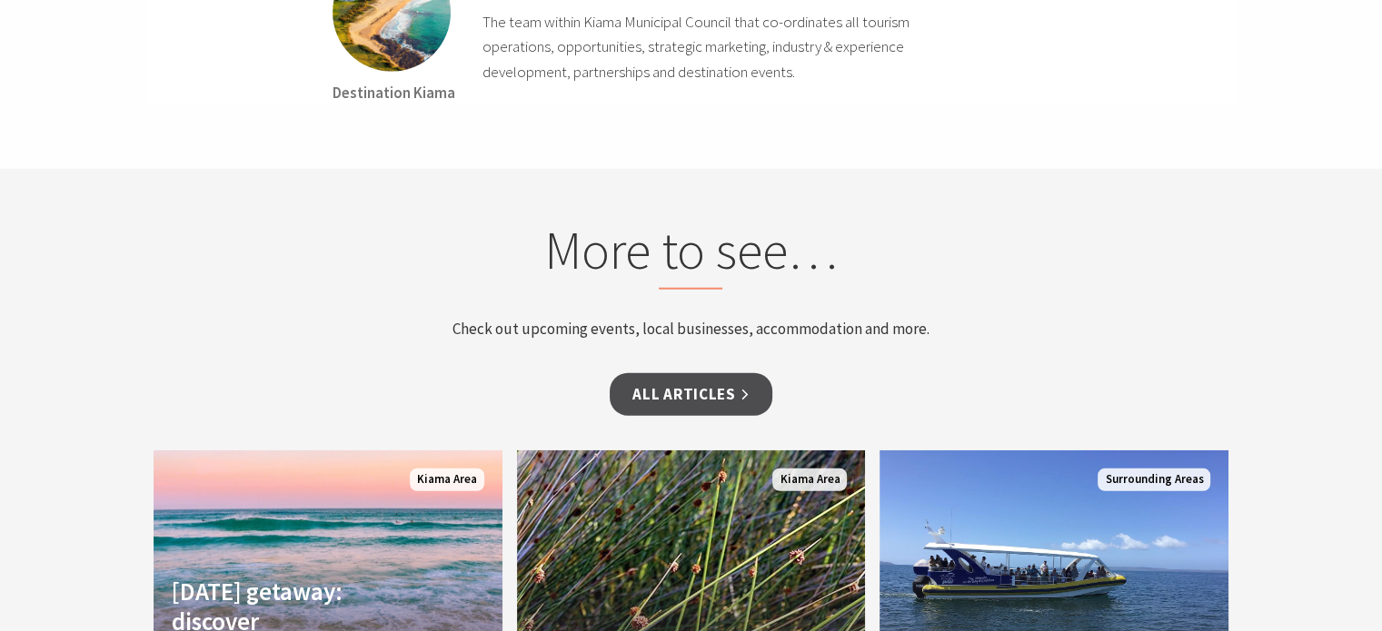
scroll to position [4905, 0]
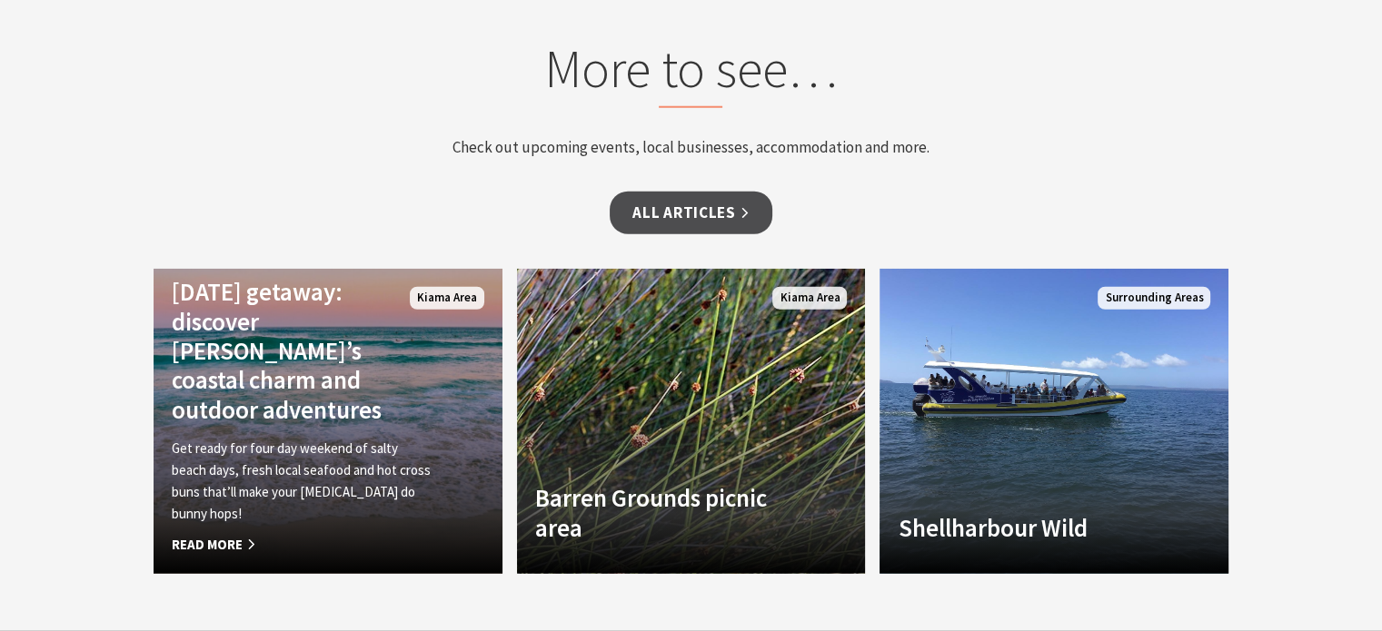
click at [292, 308] on h4 "[DATE] getaway: discover [PERSON_NAME]’s coastal charm and outdoor adventures" at bounding box center [302, 350] width 260 height 147
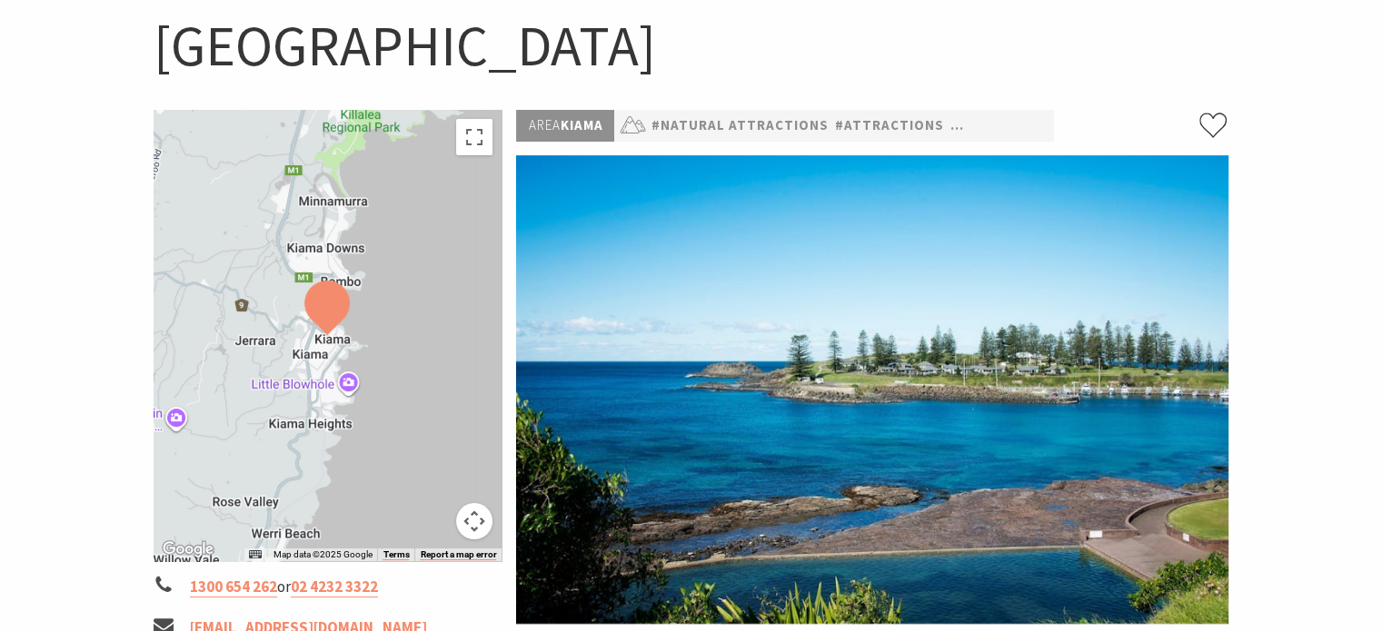
scroll to position [545, 0]
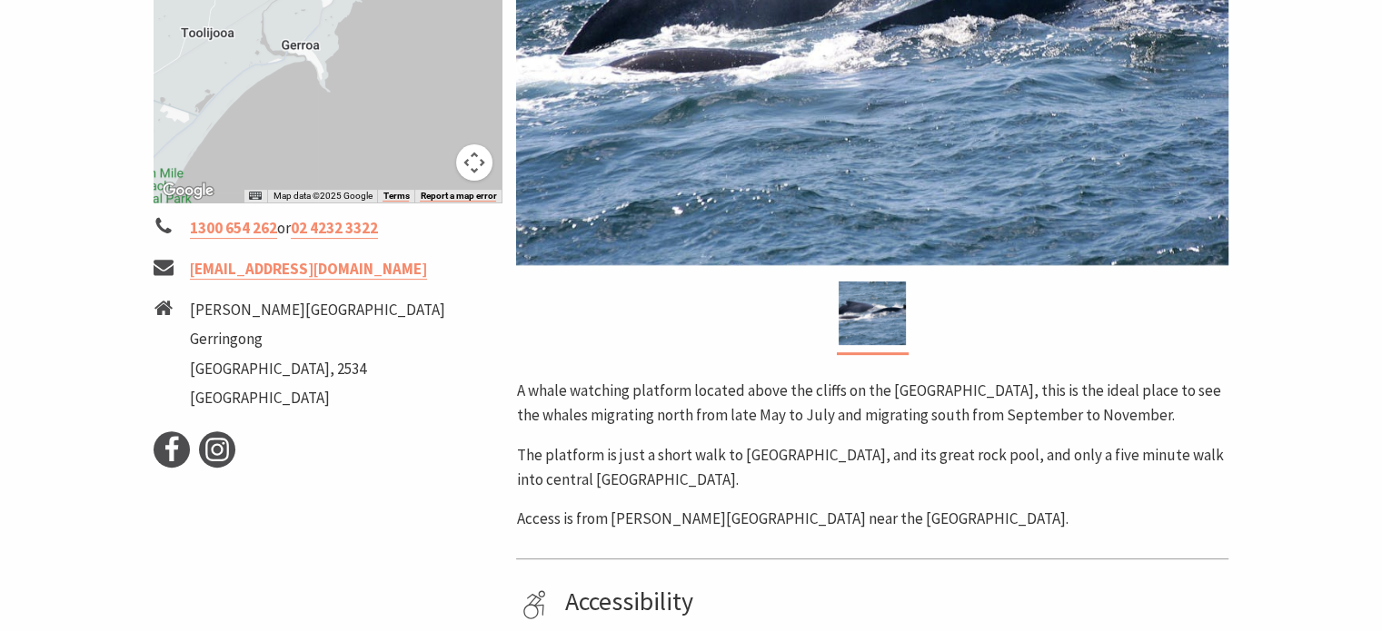
scroll to position [545, 0]
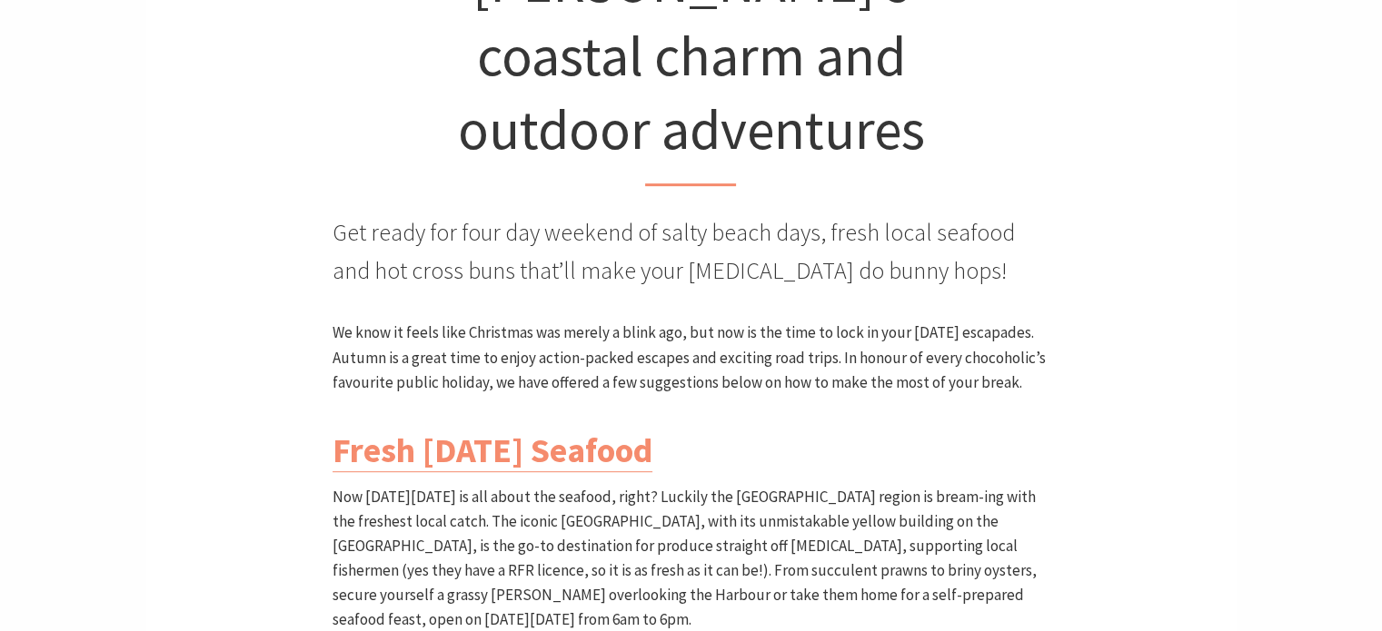
scroll to position [817, 0]
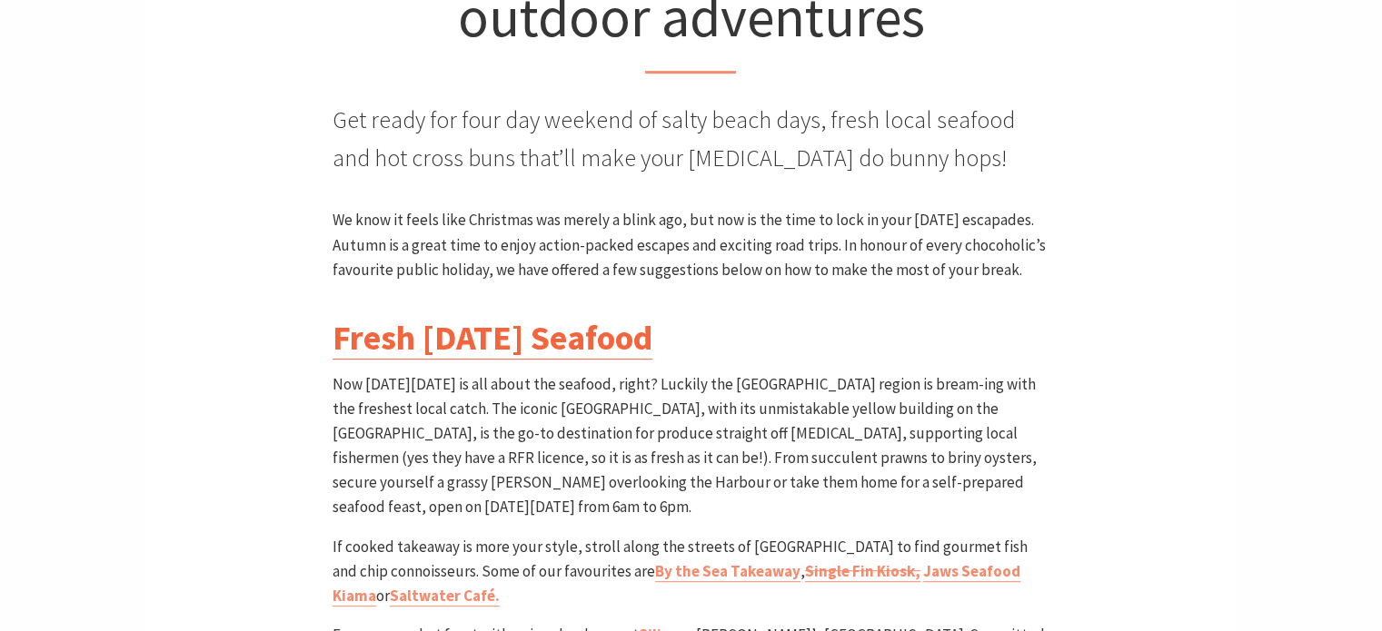
click at [583, 316] on link "Fresh Easter Seafood" at bounding box center [492, 338] width 320 height 44
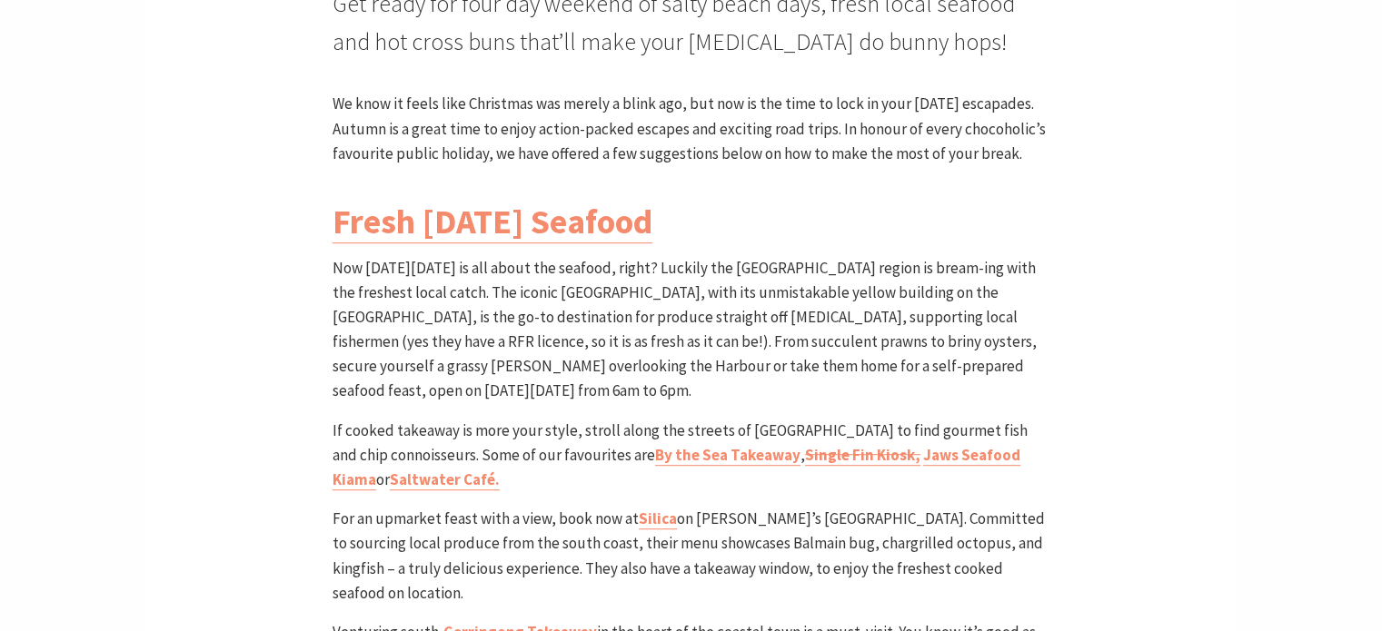
scroll to position [1090, 0]
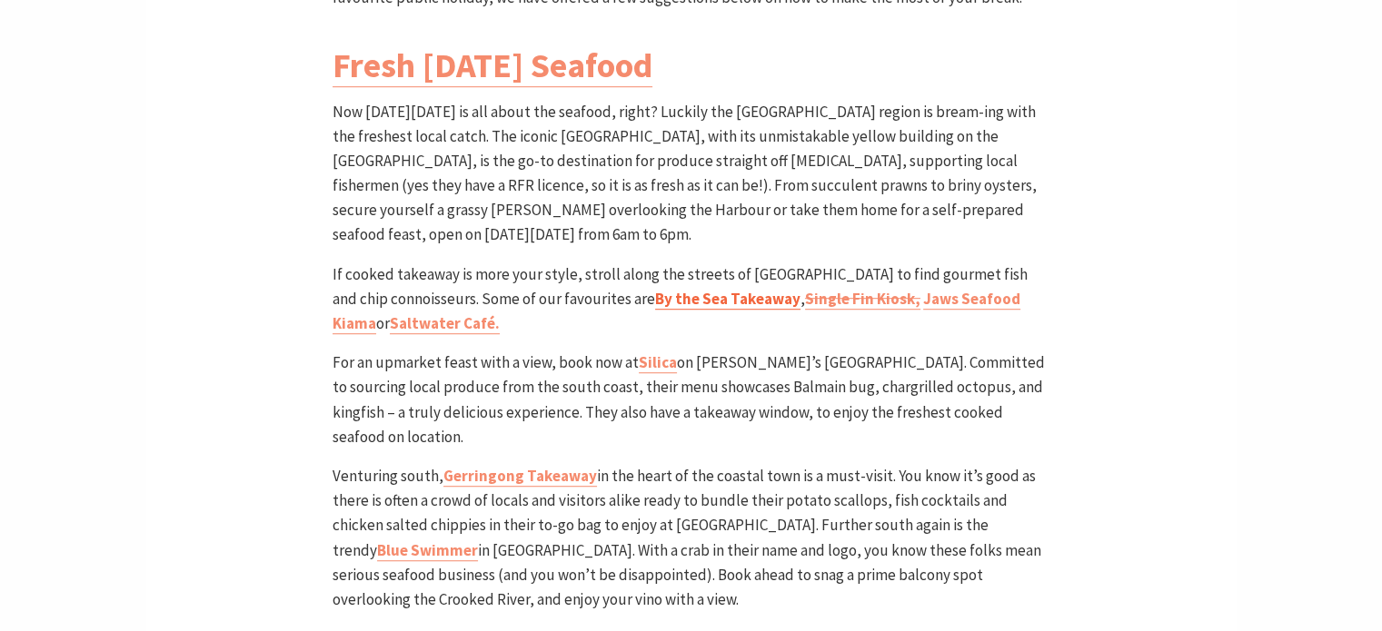
click at [679, 289] on link "By the Sea Takeaway" at bounding box center [727, 299] width 145 height 21
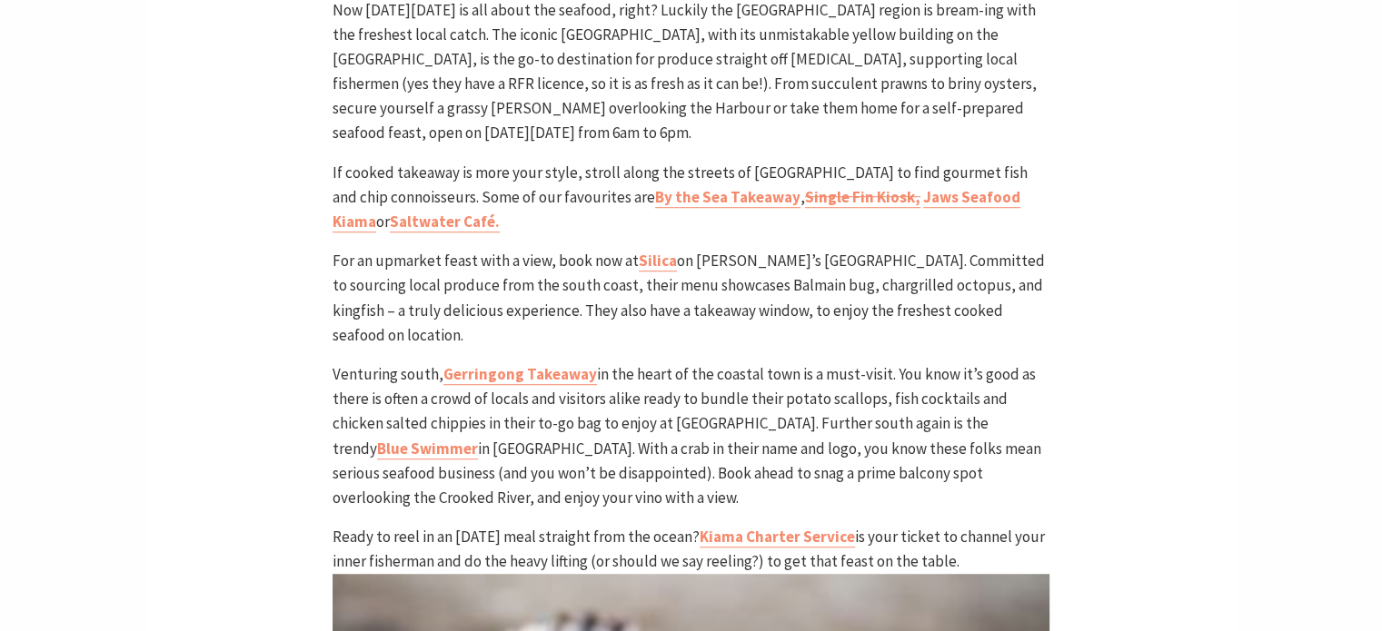
scroll to position [1181, 0]
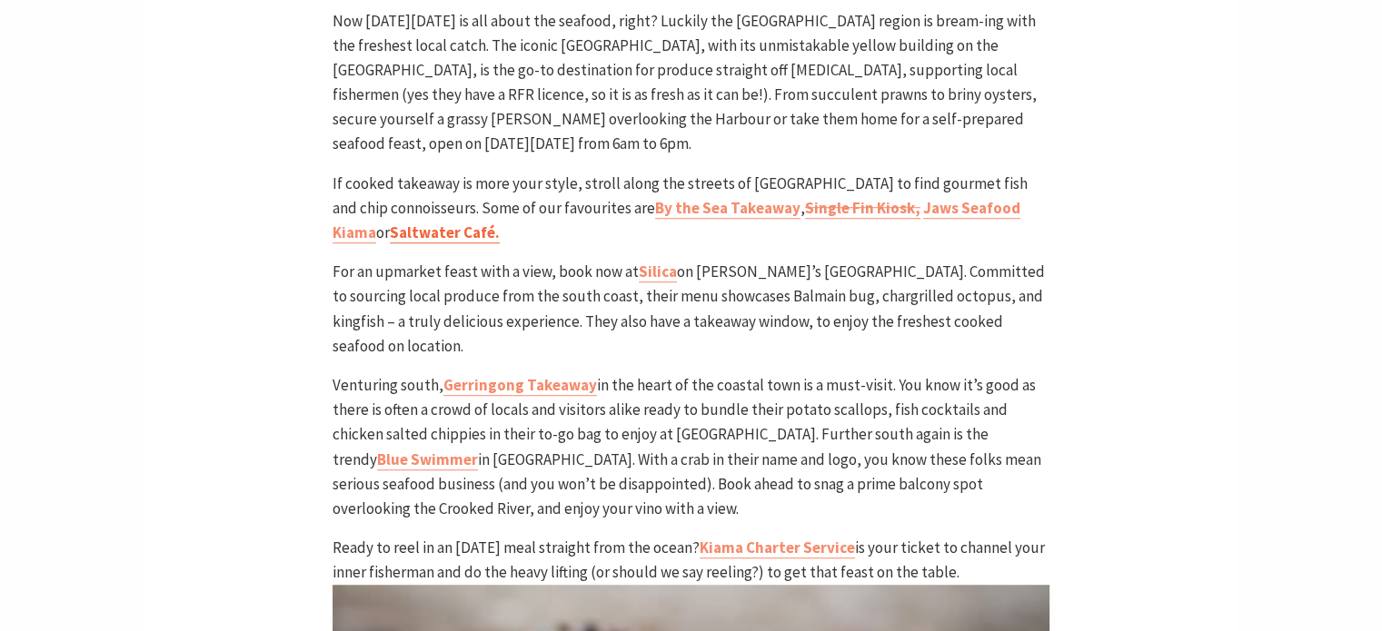
click at [390, 223] on link "Saltwater Café." at bounding box center [445, 233] width 110 height 21
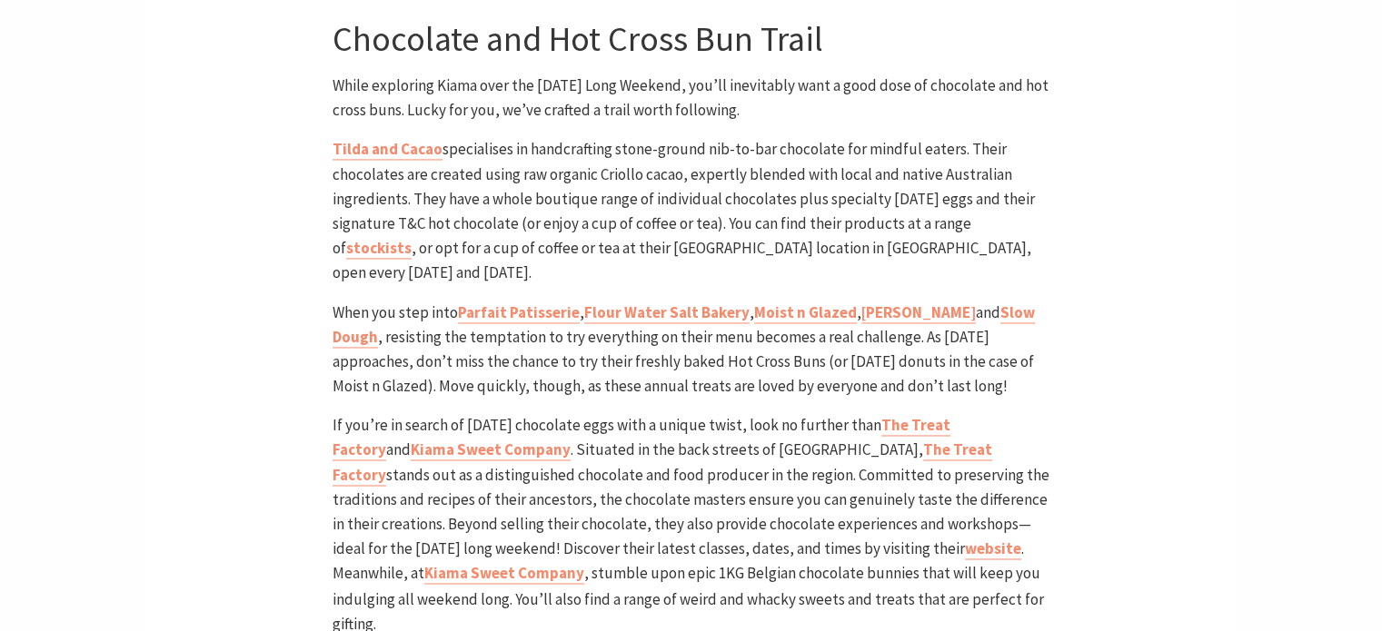
scroll to position [2812, 0]
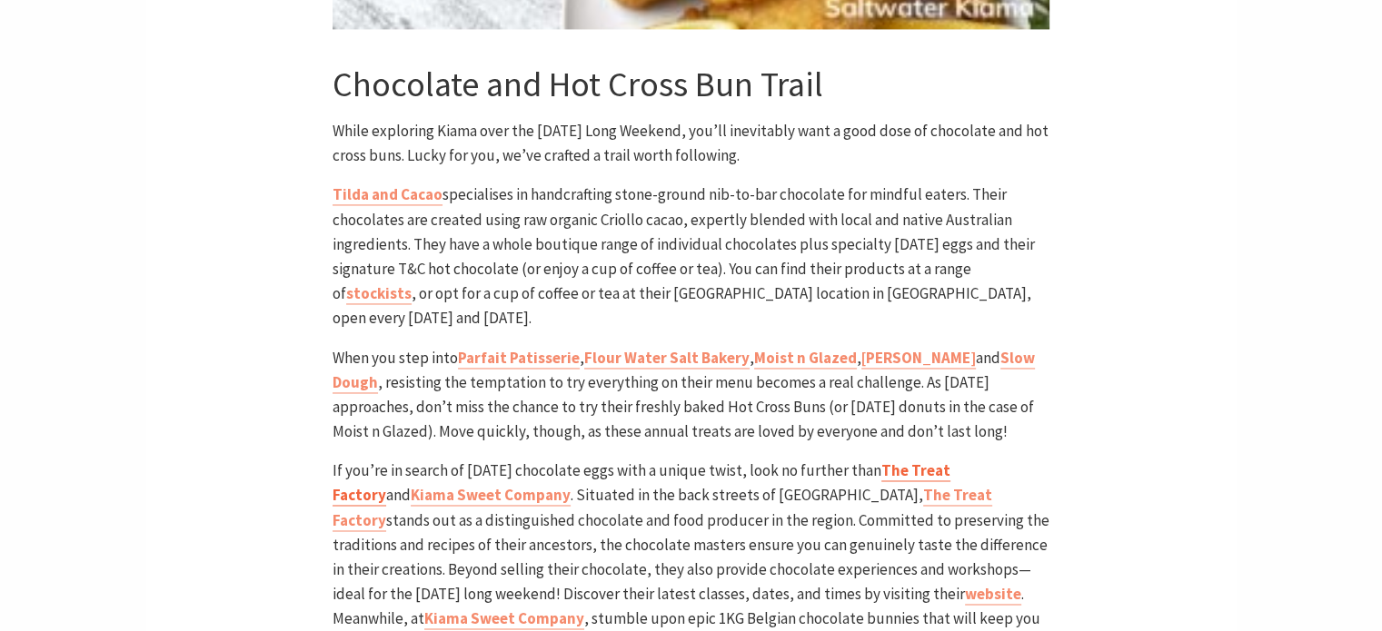
click at [934, 461] on link "The Treat Factory" at bounding box center [641, 483] width 618 height 45
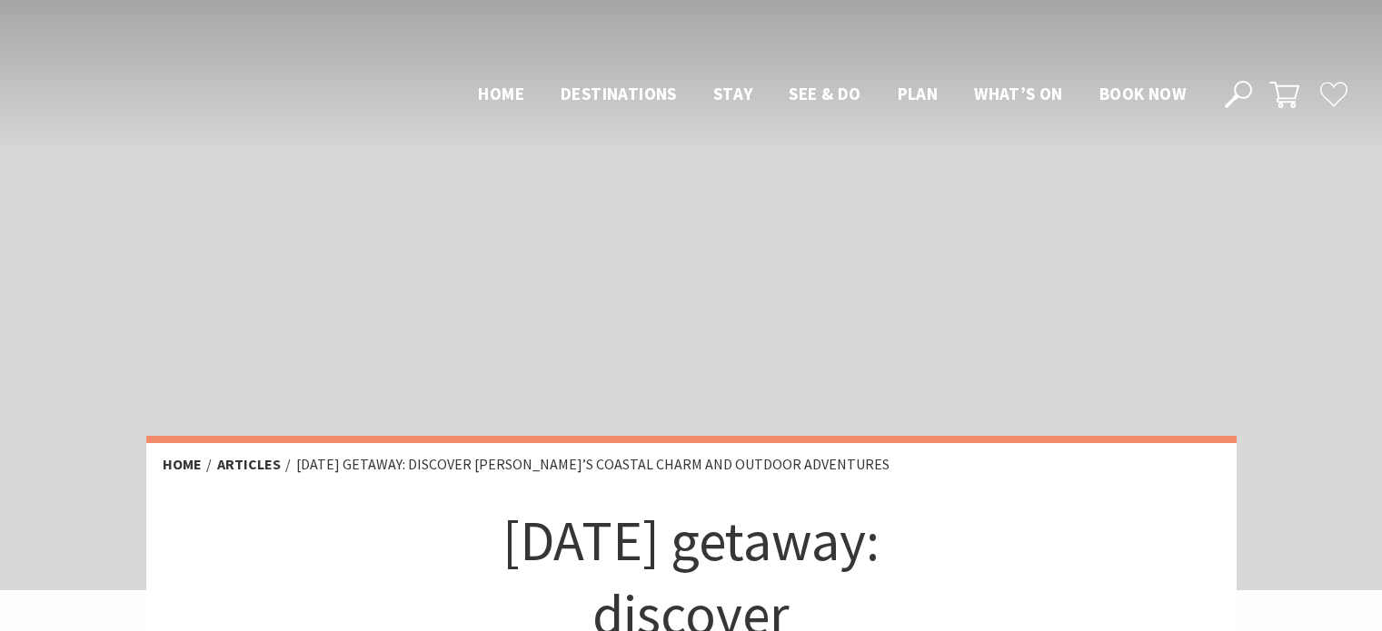
scroll to position [2808, 0]
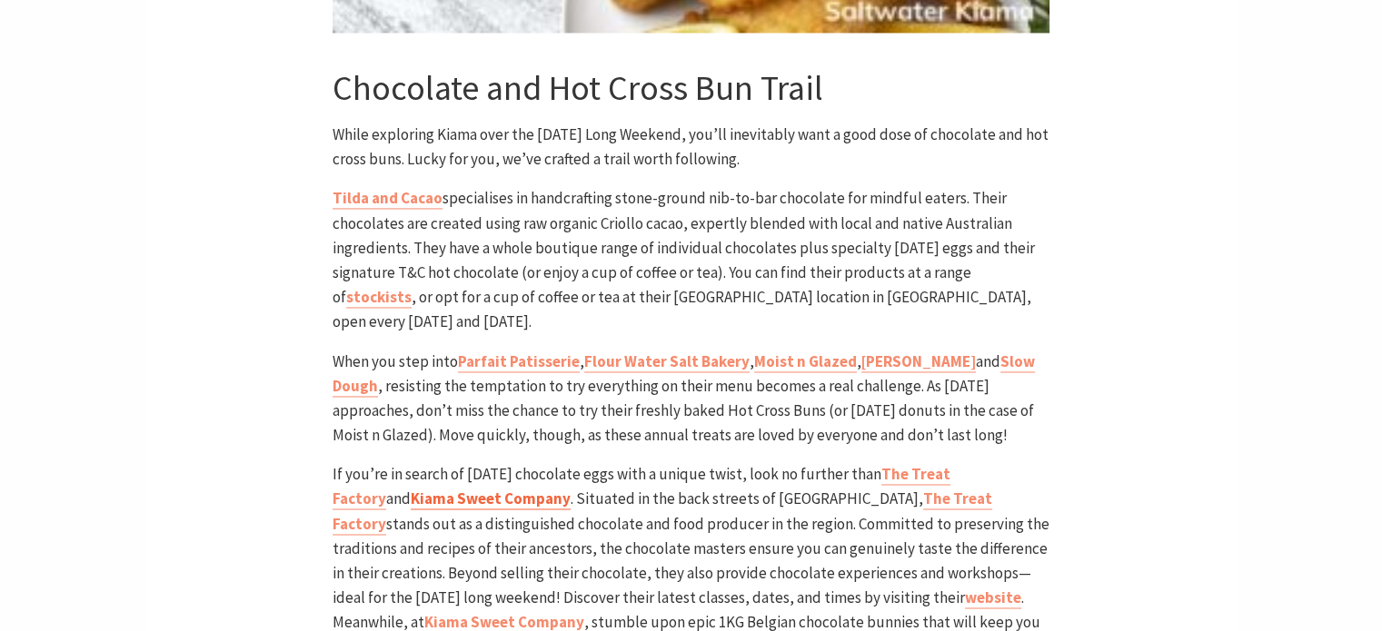
click at [417, 489] on link "Kiama Sweet Company" at bounding box center [491, 499] width 160 height 21
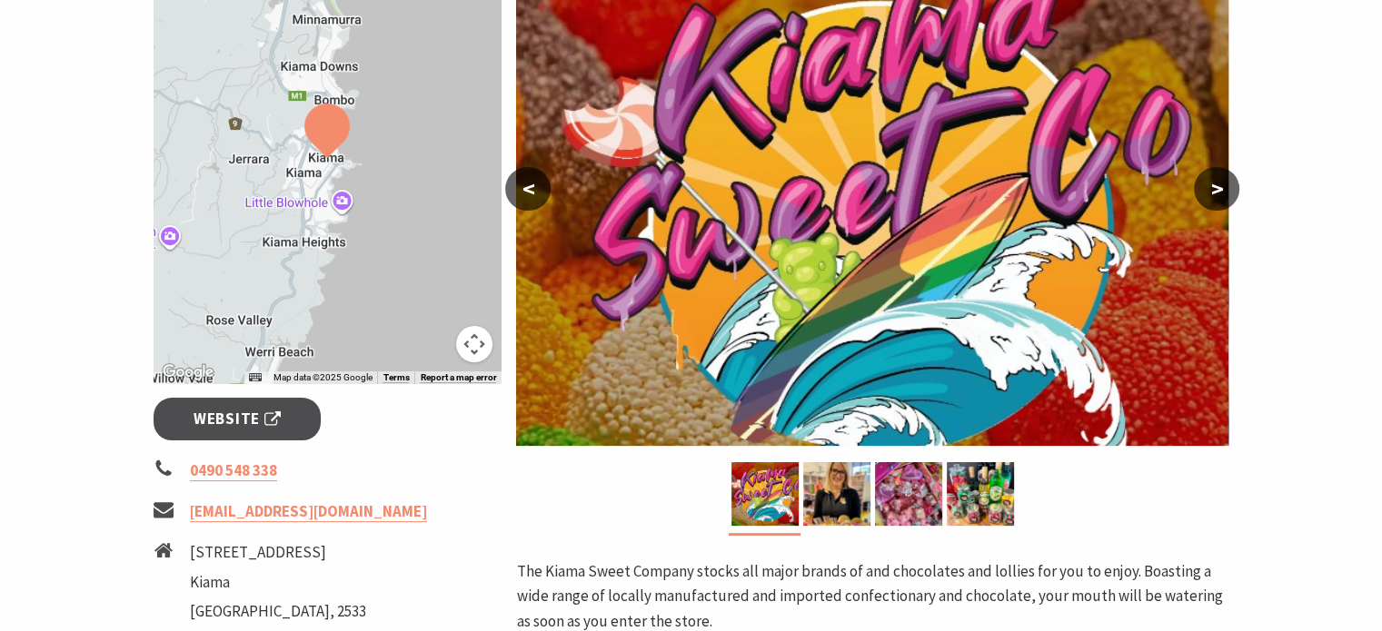
scroll to position [363, 0]
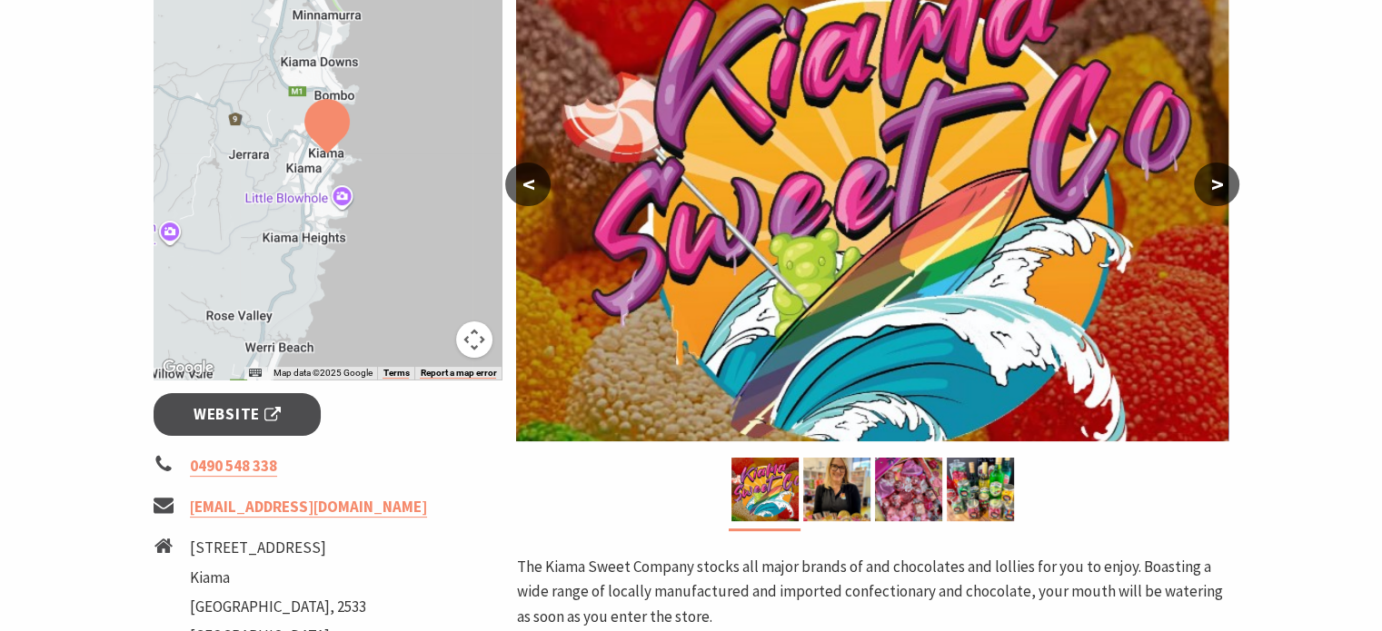
click at [1217, 183] on button ">" at bounding box center [1215, 185] width 45 height 44
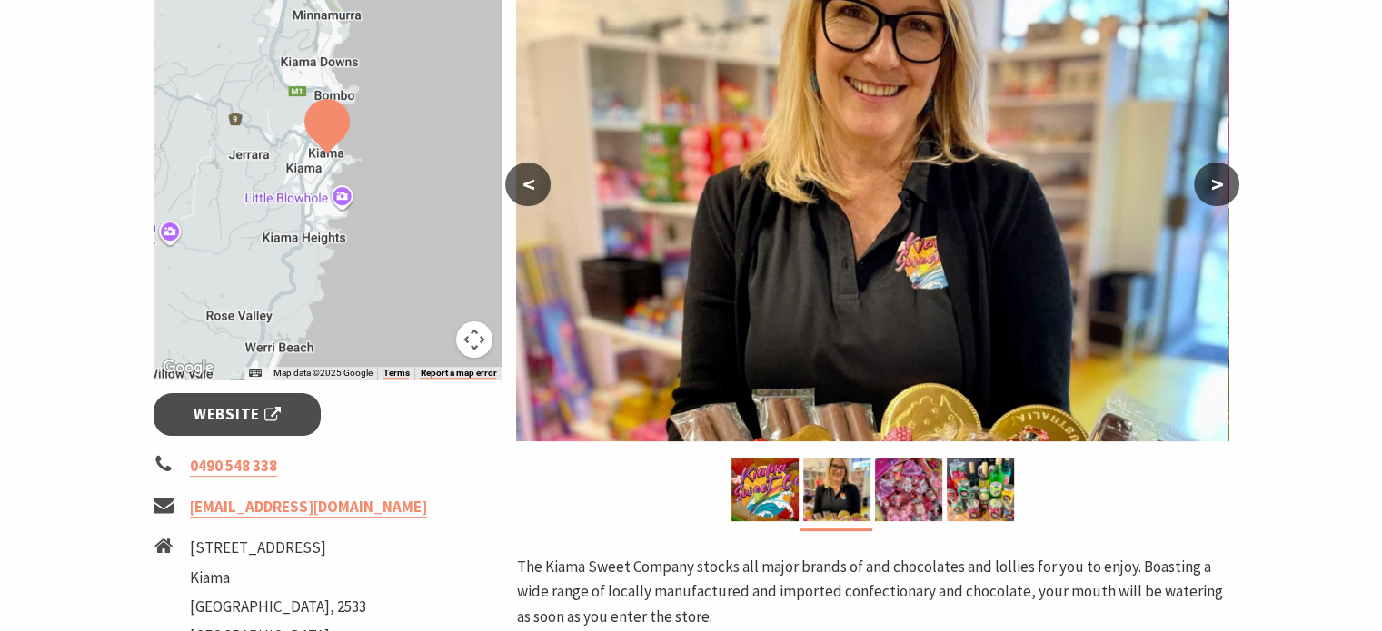
click at [1217, 183] on button ">" at bounding box center [1215, 185] width 45 height 44
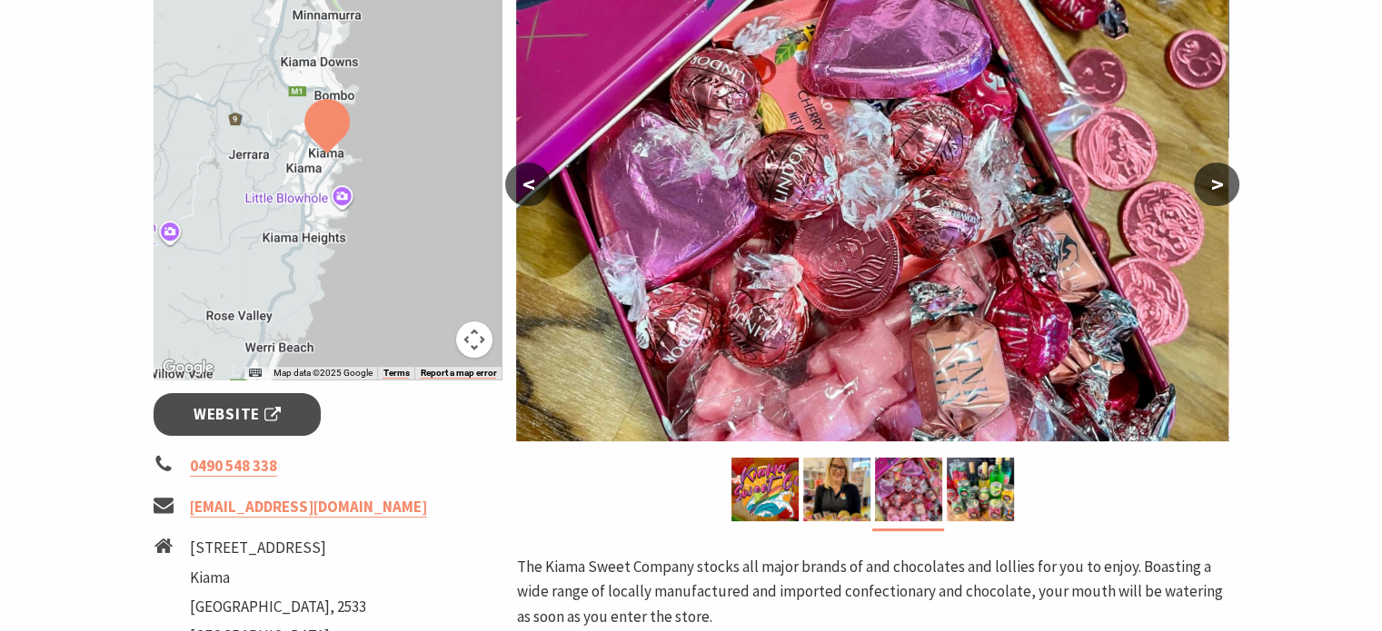
click at [1214, 185] on button ">" at bounding box center [1215, 185] width 45 height 44
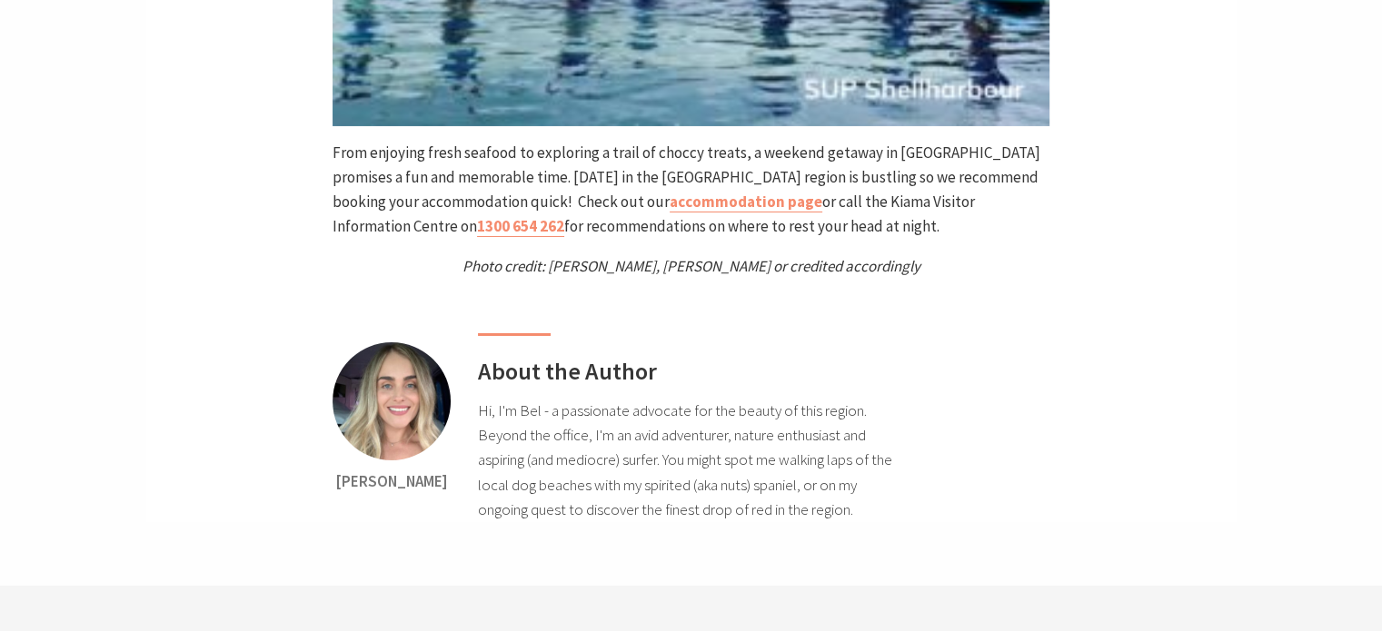
scroll to position [13435, 0]
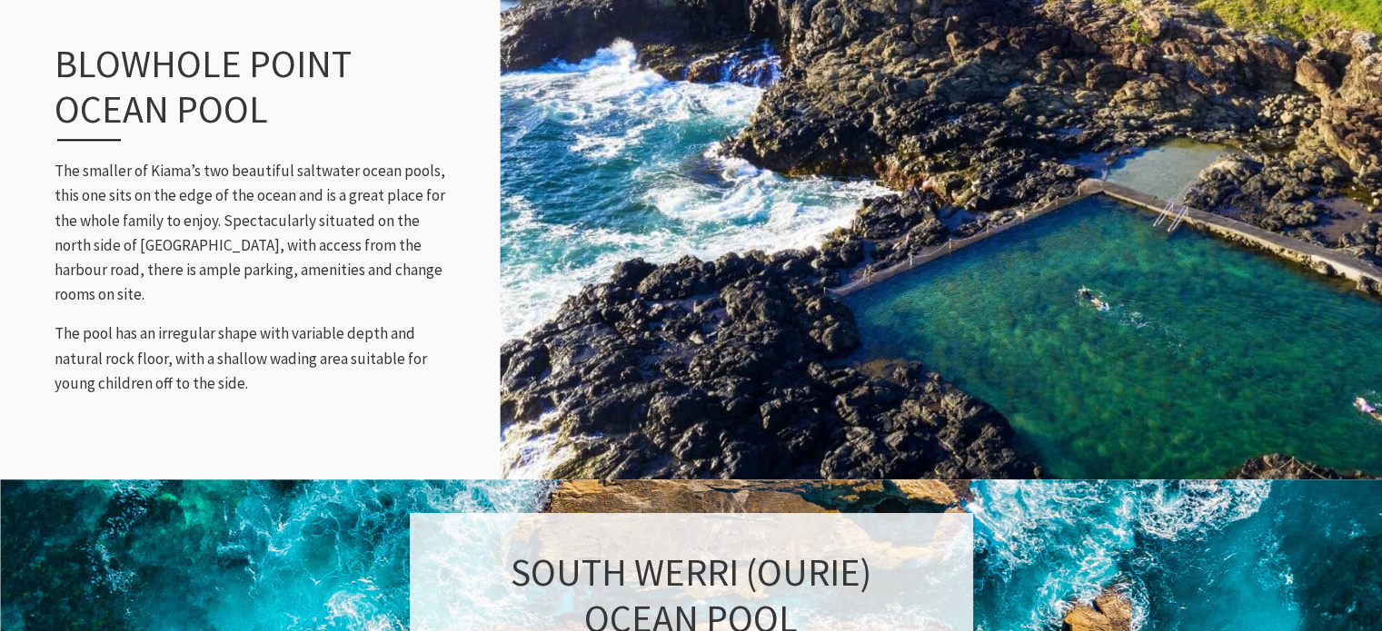
scroll to position [1907, 0]
